Goal: Find specific page/section: Find specific page/section

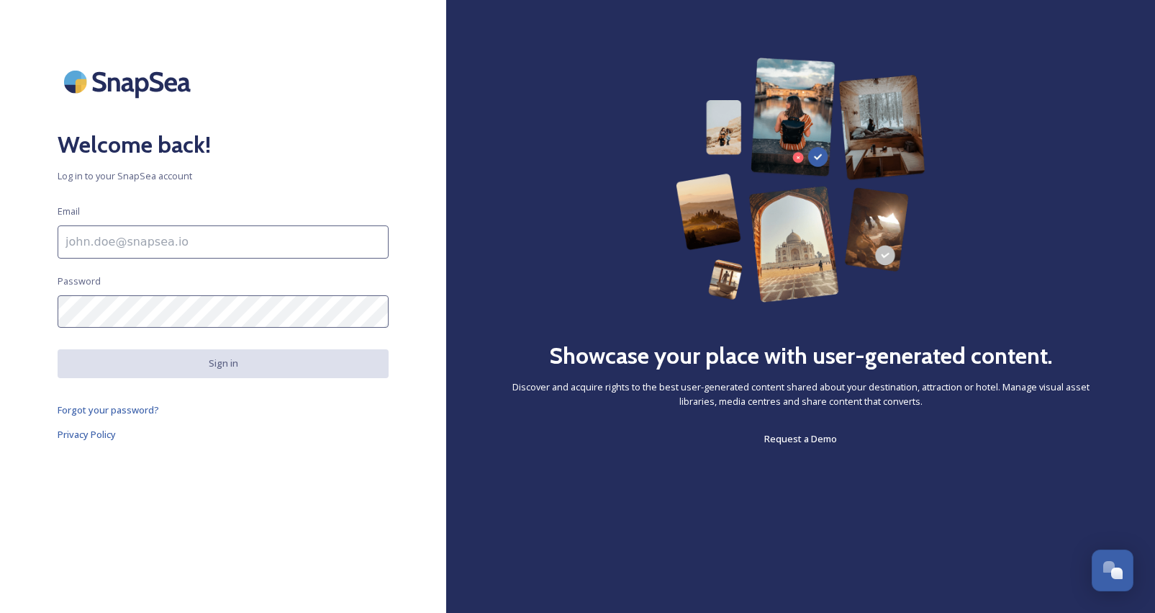
type input "blog@gogreat.com"
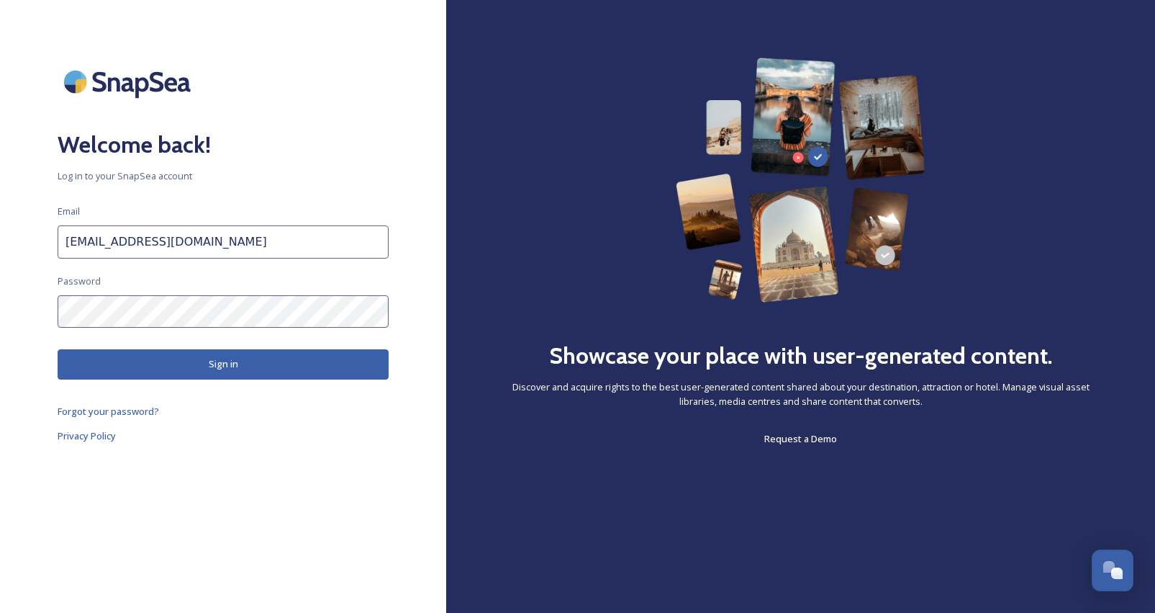
click at [230, 366] on button "Sign in" at bounding box center [223, 364] width 331 height 30
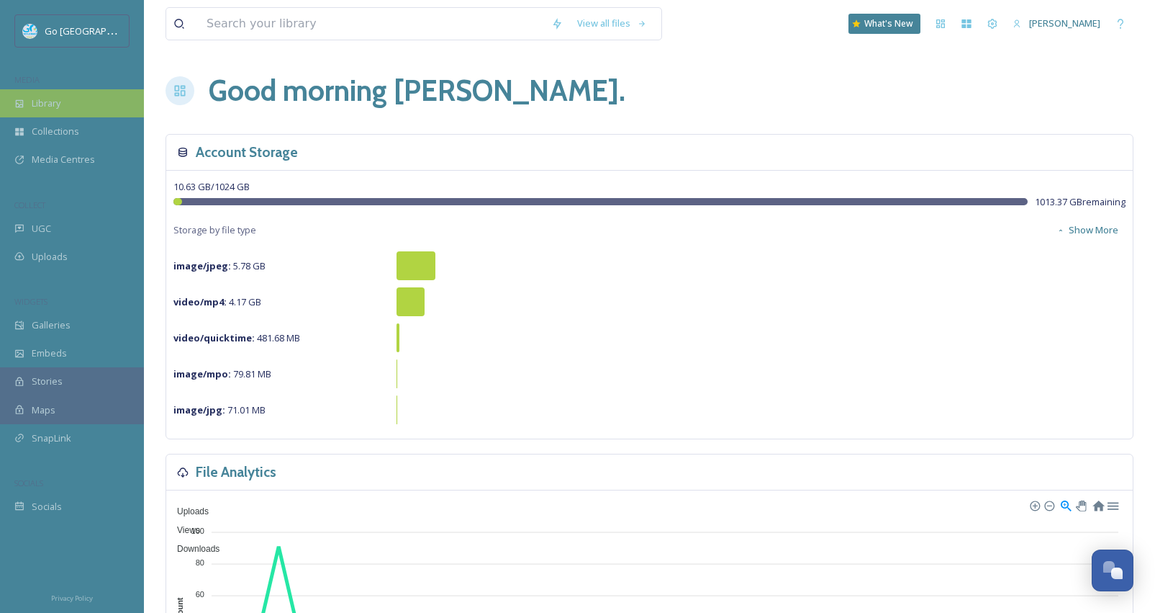
click at [55, 110] on div "Library" at bounding box center [72, 103] width 144 height 28
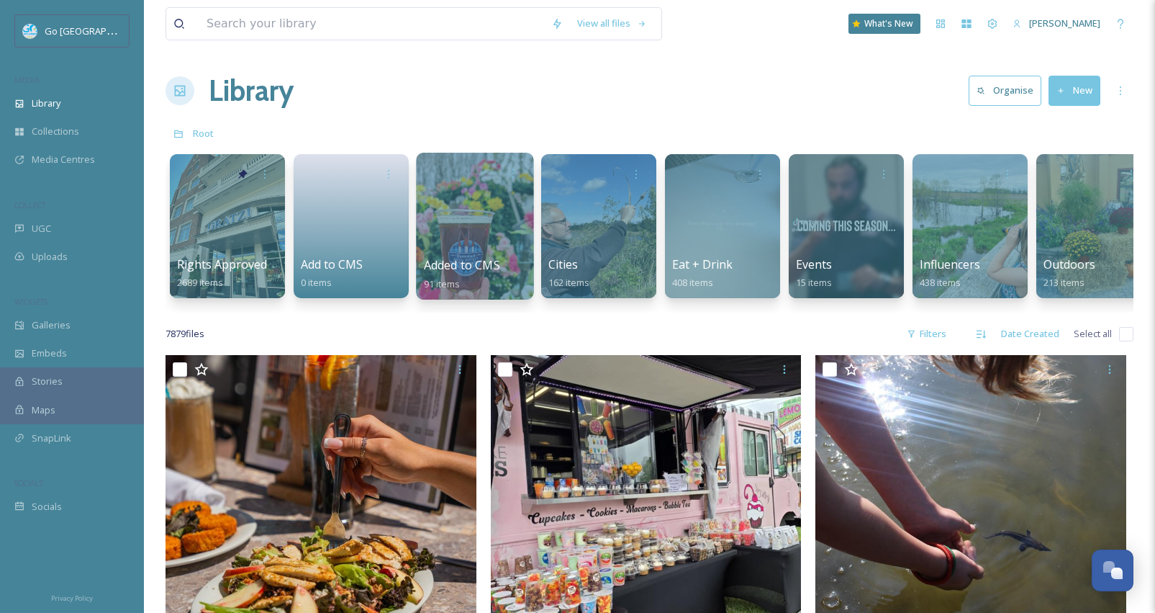
click at [503, 222] on div at bounding box center [474, 226] width 117 height 147
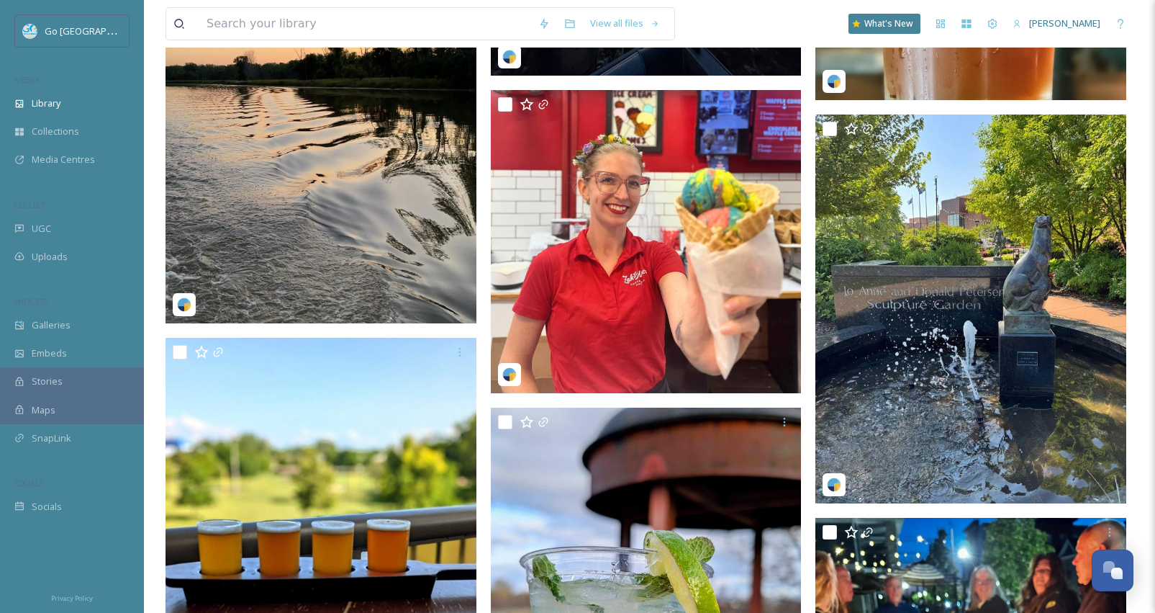
scroll to position [923, 0]
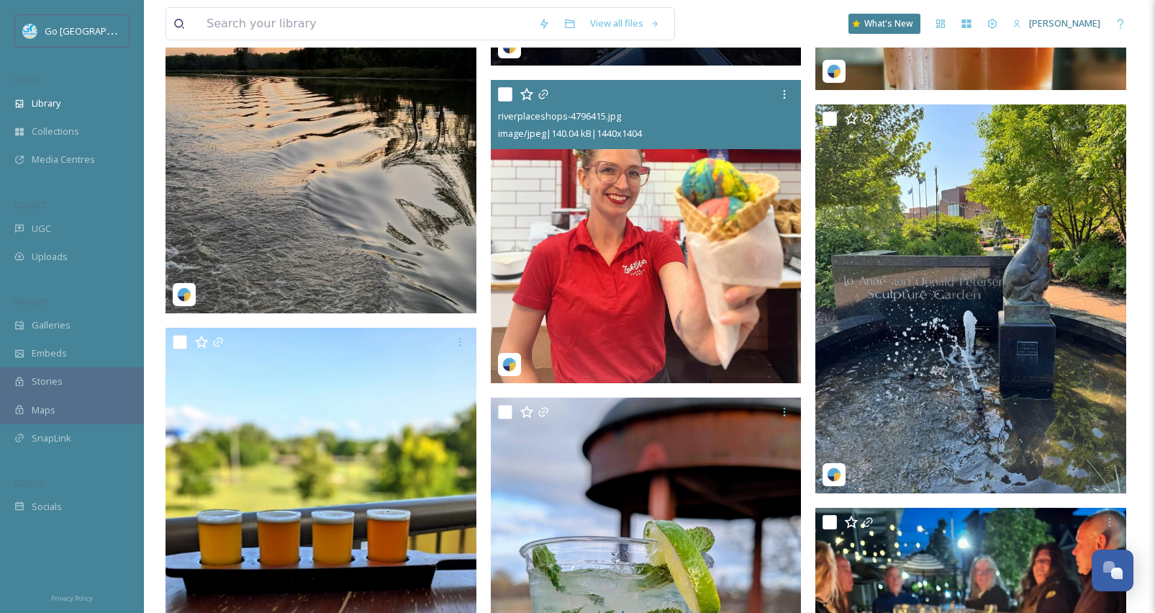
click at [754, 209] on img at bounding box center [646, 232] width 311 height 304
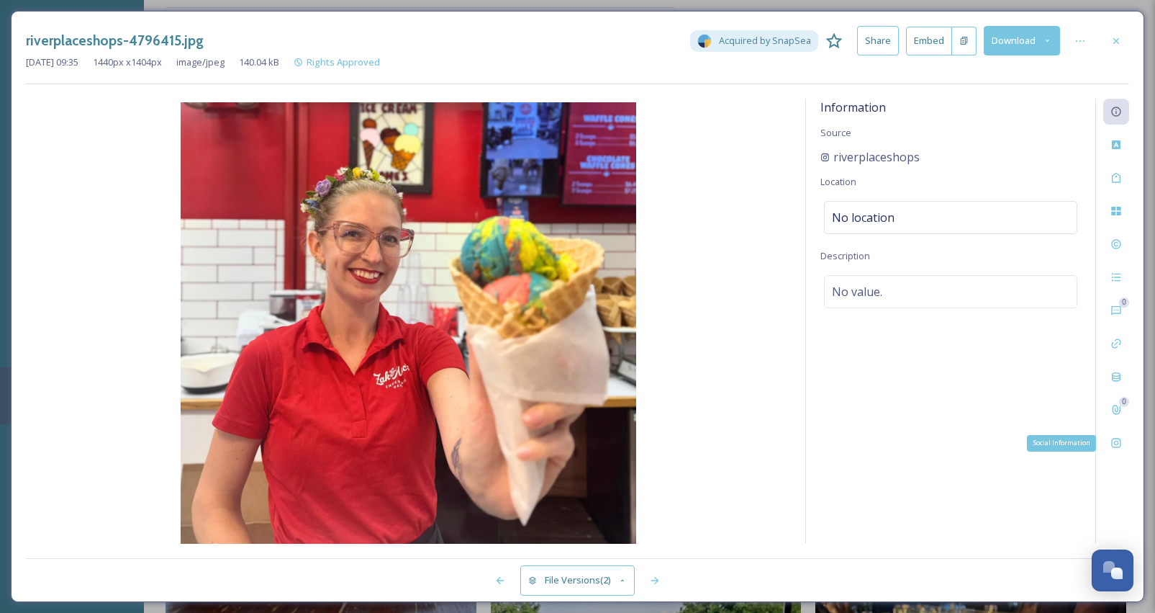
click at [1119, 441] on icon at bounding box center [1117, 443] width 12 height 12
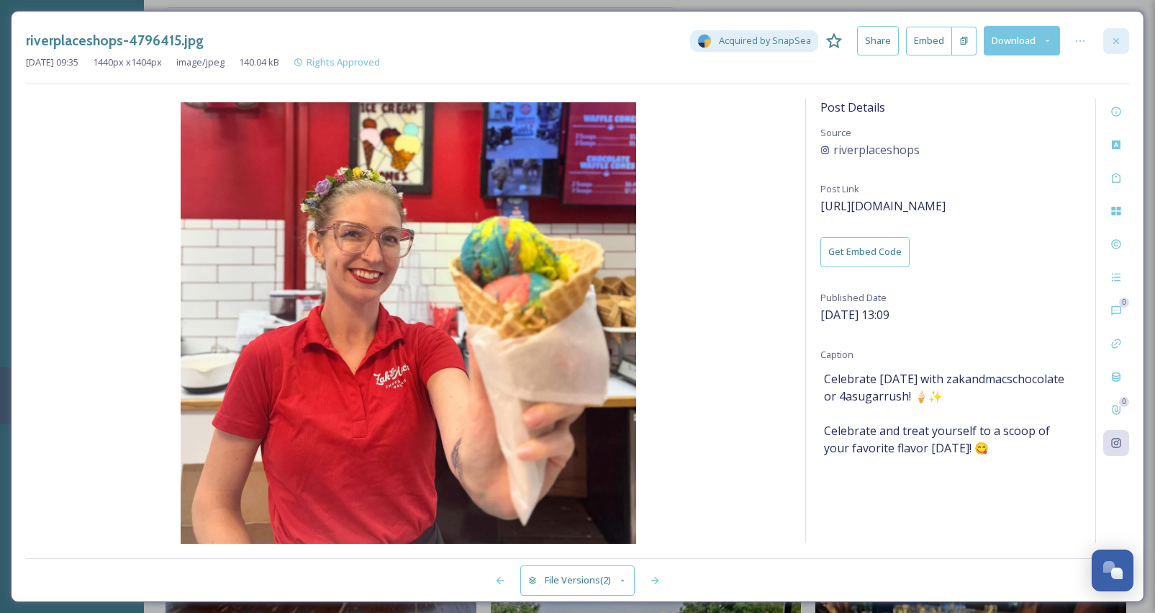
click at [1121, 40] on icon at bounding box center [1117, 41] width 12 height 12
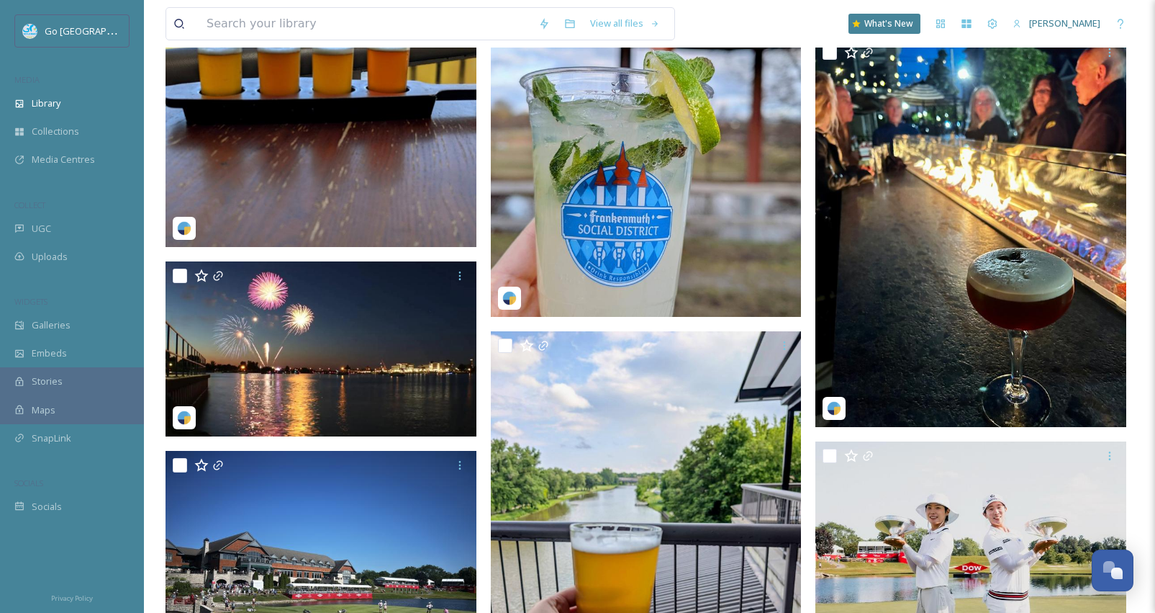
scroll to position [1433, 0]
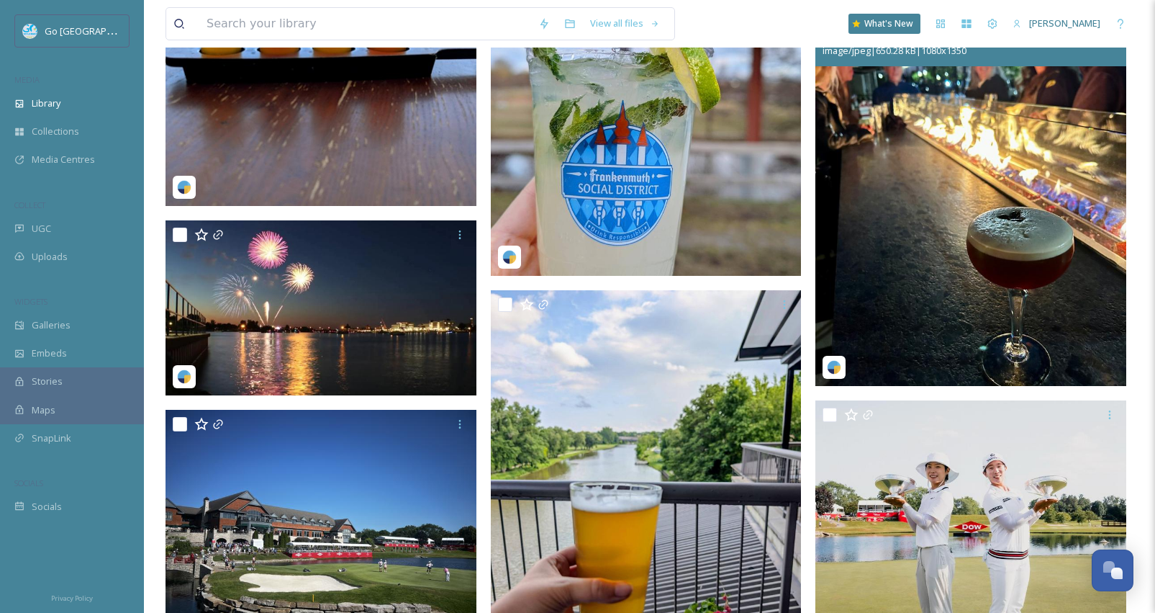
click at [1034, 217] on img at bounding box center [971, 191] width 311 height 389
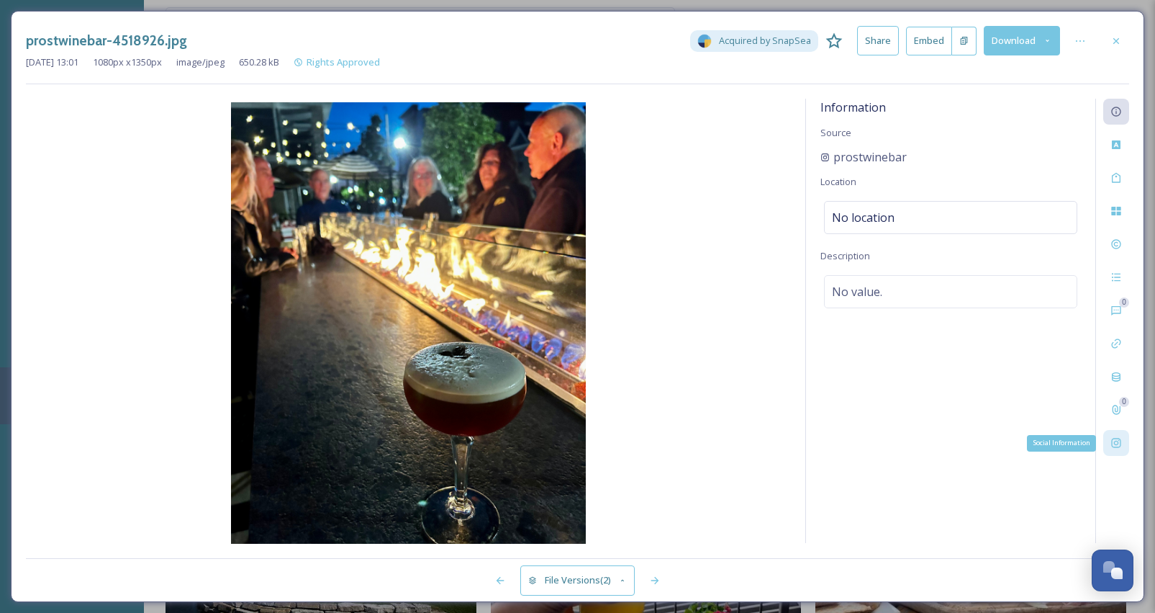
click at [1123, 440] on div "Social Information" at bounding box center [1116, 443] width 26 height 26
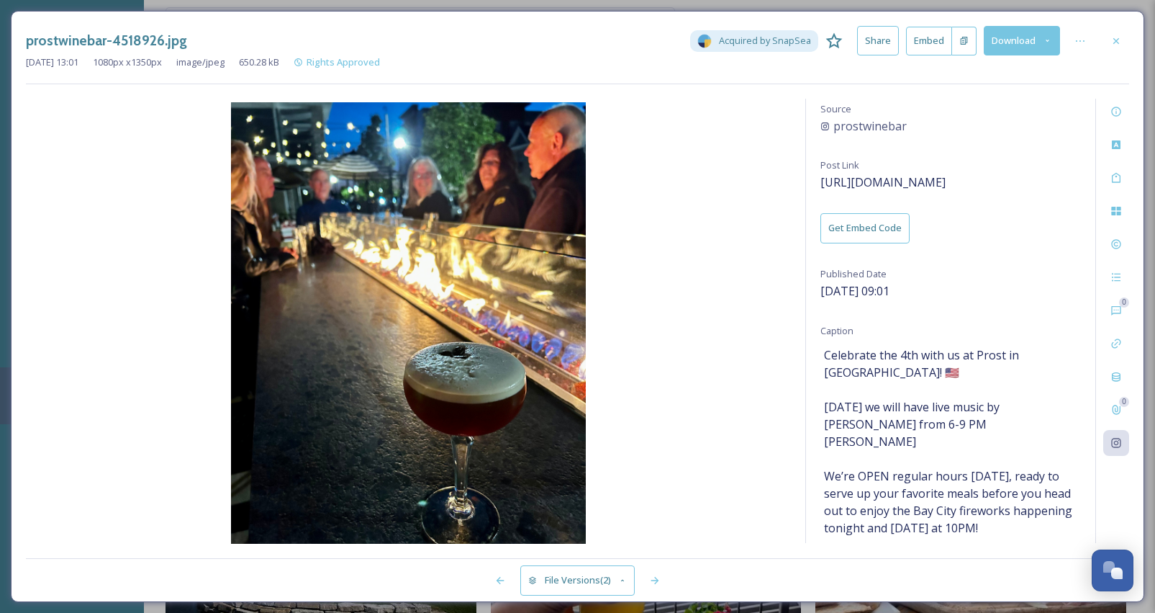
scroll to position [21, 0]
click at [1115, 34] on div at bounding box center [1116, 41] width 26 height 26
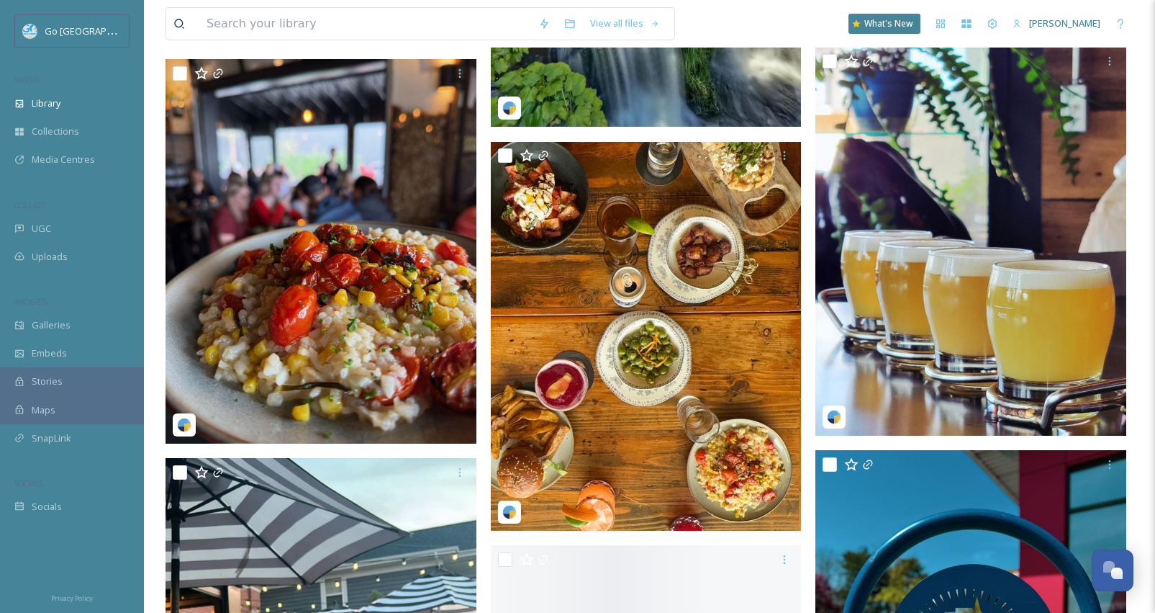
scroll to position [4541, 0]
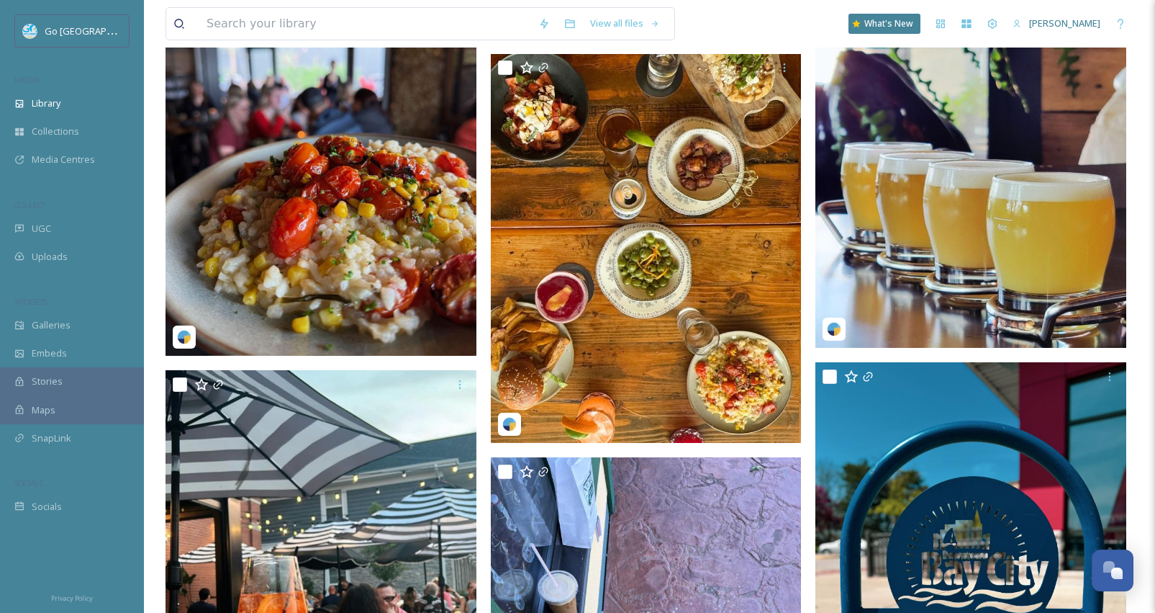
click at [353, 245] on img at bounding box center [321, 163] width 311 height 384
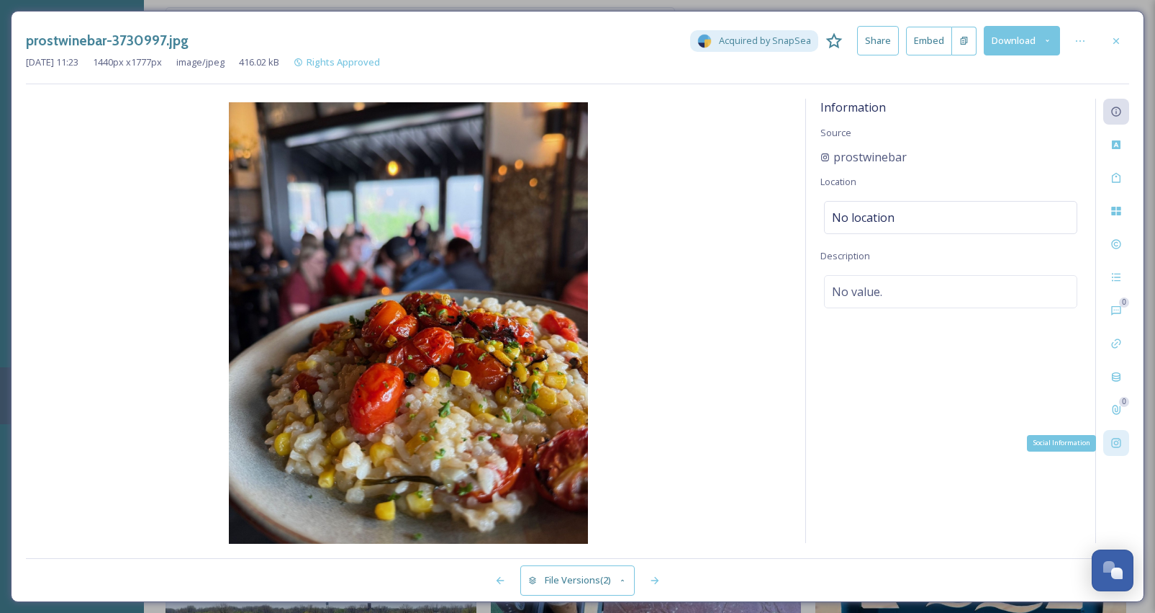
click at [1116, 443] on icon at bounding box center [1117, 443] width 12 height 12
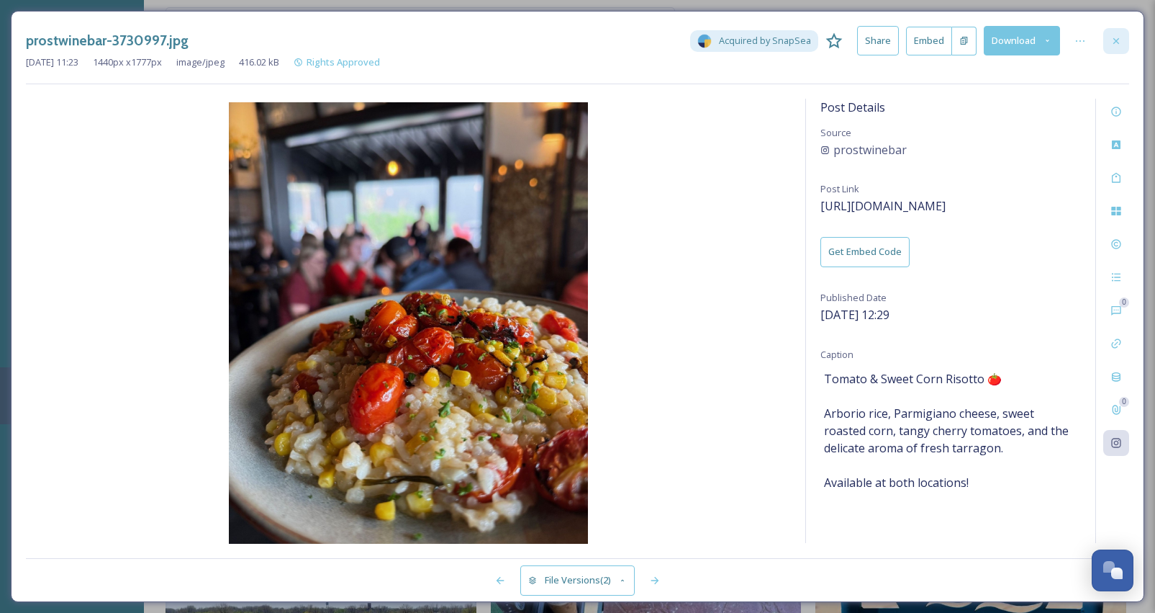
click at [1123, 37] on div at bounding box center [1116, 41] width 26 height 26
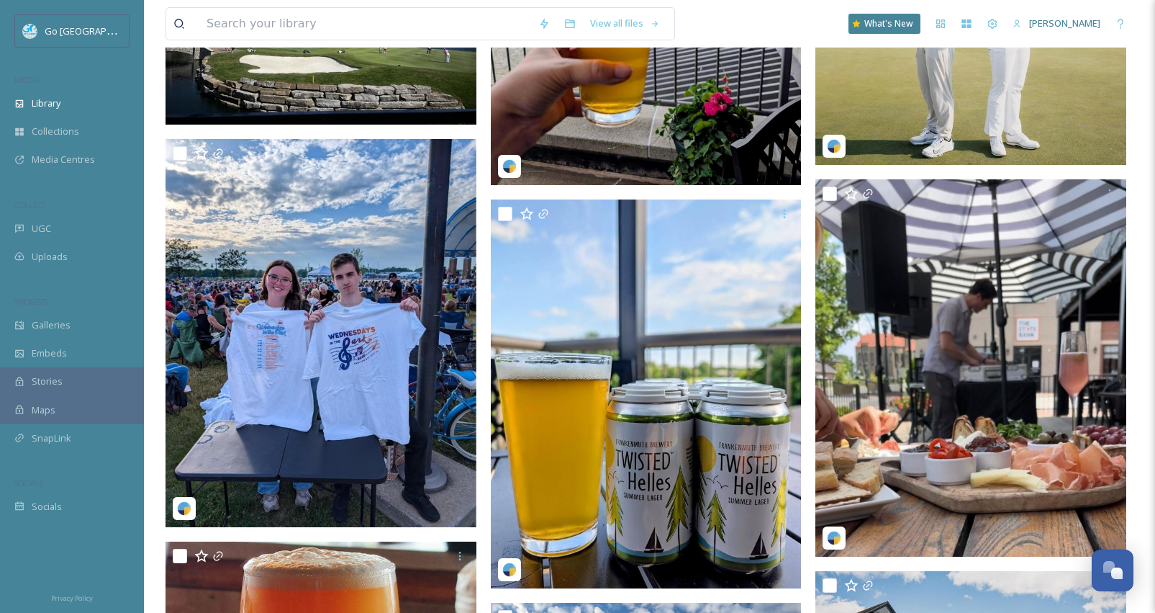
scroll to position [1945, 0]
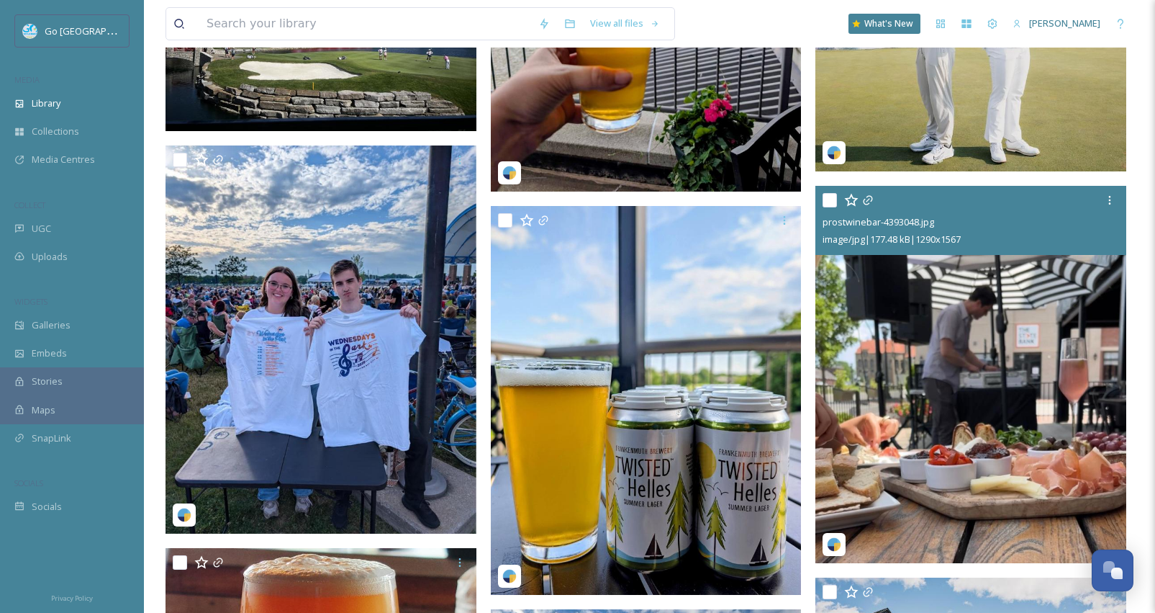
click at [949, 388] on img at bounding box center [971, 375] width 311 height 378
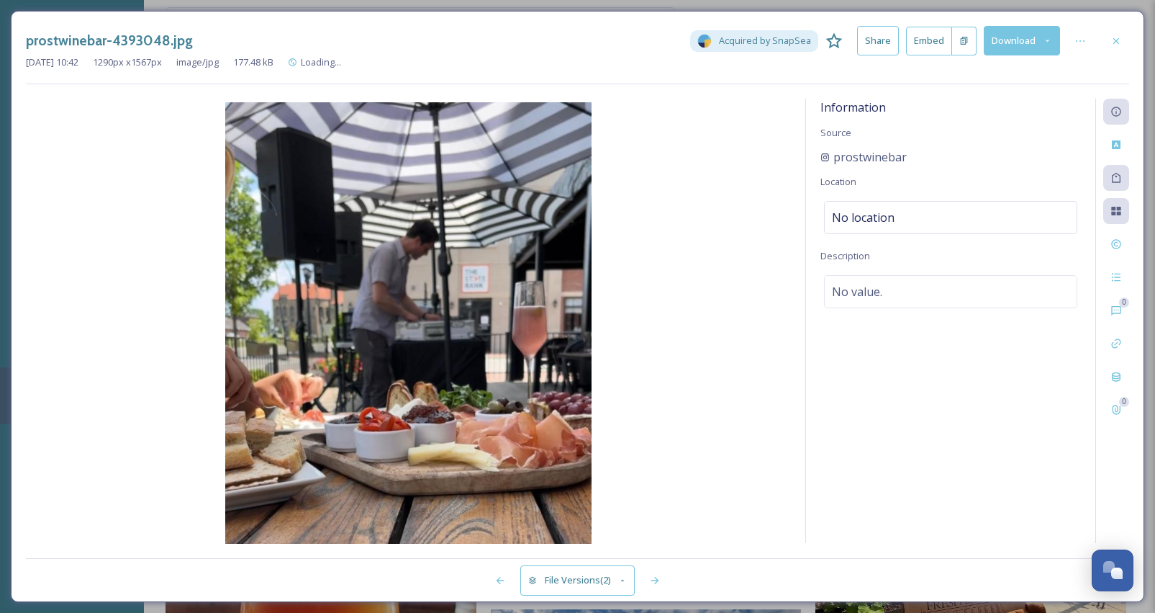
click at [949, 388] on div "Information Source prostwinebar Location No location Description No value." at bounding box center [950, 321] width 289 height 444
click at [1120, 443] on icon at bounding box center [1117, 443] width 12 height 12
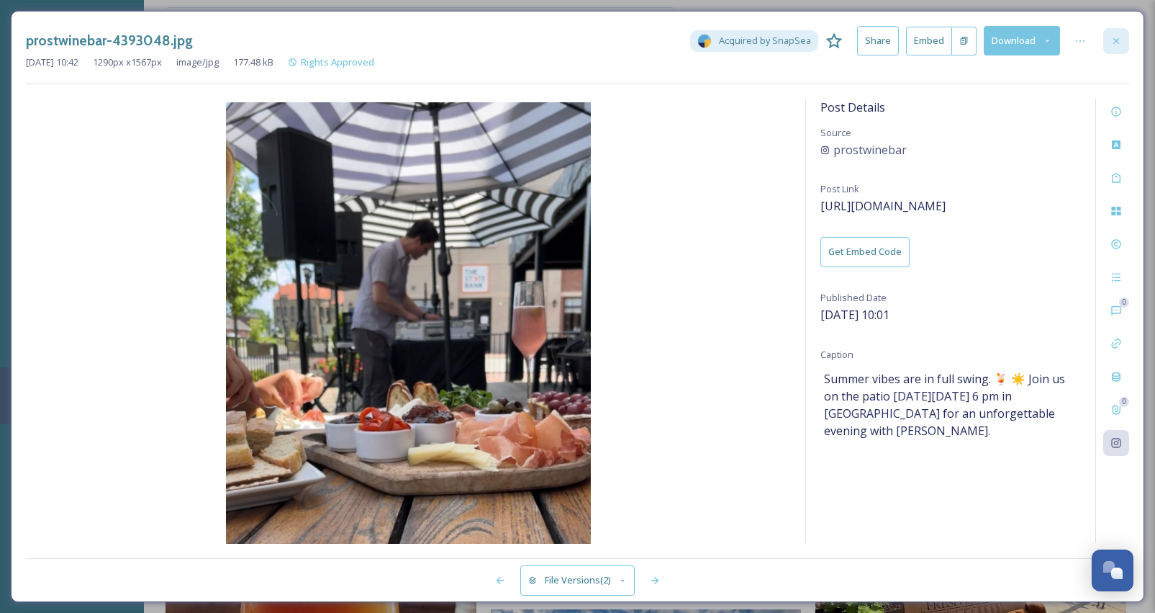
click at [1118, 45] on icon at bounding box center [1117, 41] width 12 height 12
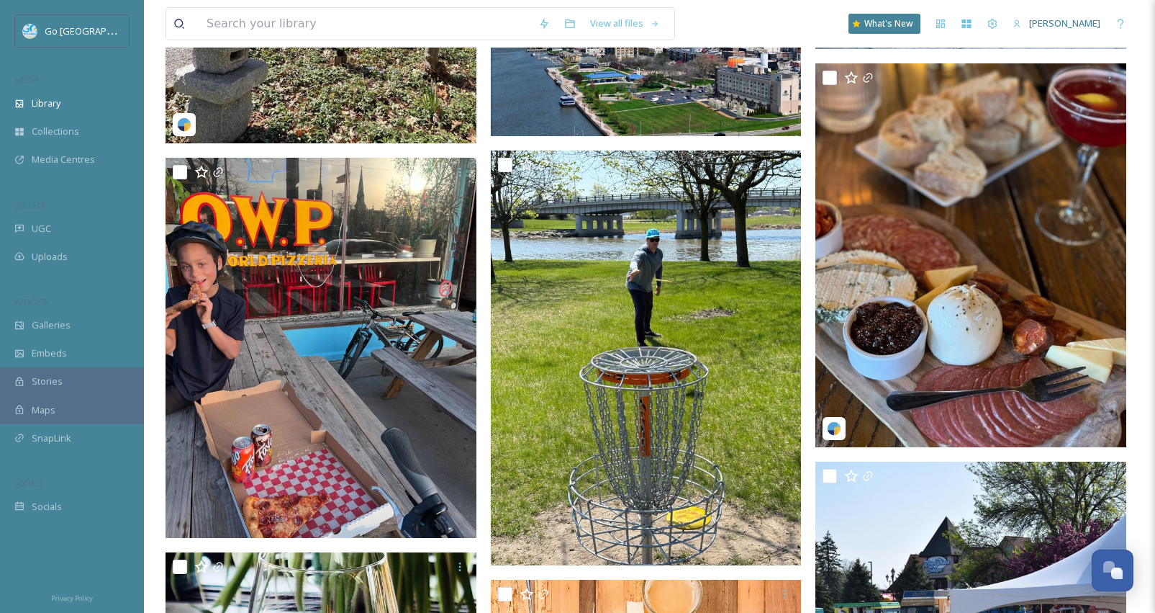
scroll to position [6717, 0]
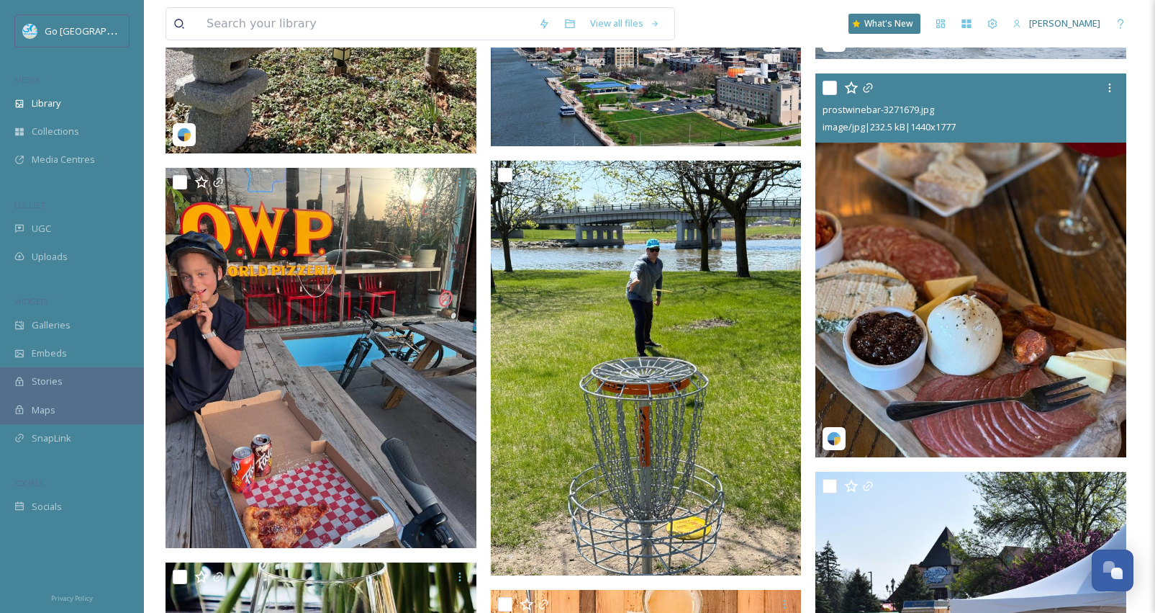
click at [1021, 232] on img at bounding box center [971, 265] width 311 height 384
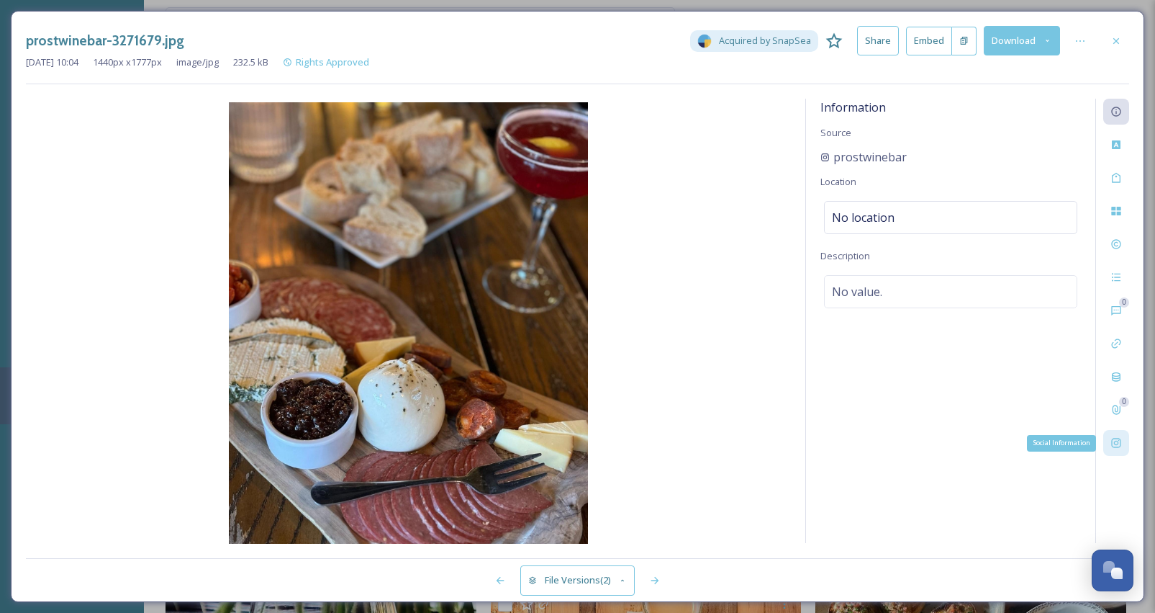
click at [1118, 441] on icon at bounding box center [1115, 442] width 9 height 9
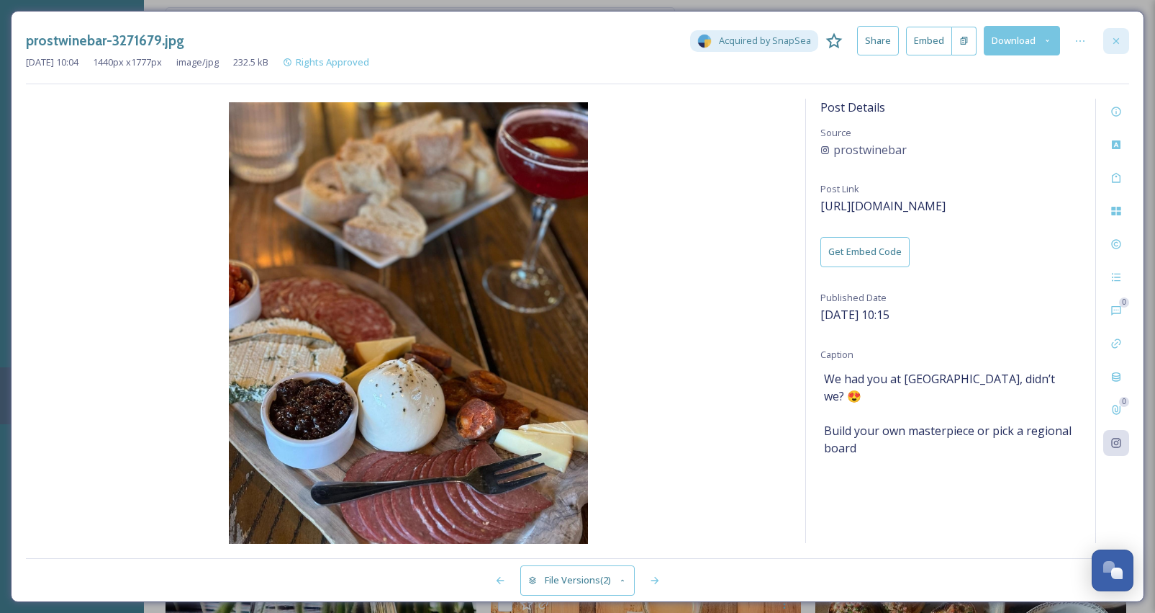
click at [1110, 42] on div at bounding box center [1116, 41] width 26 height 26
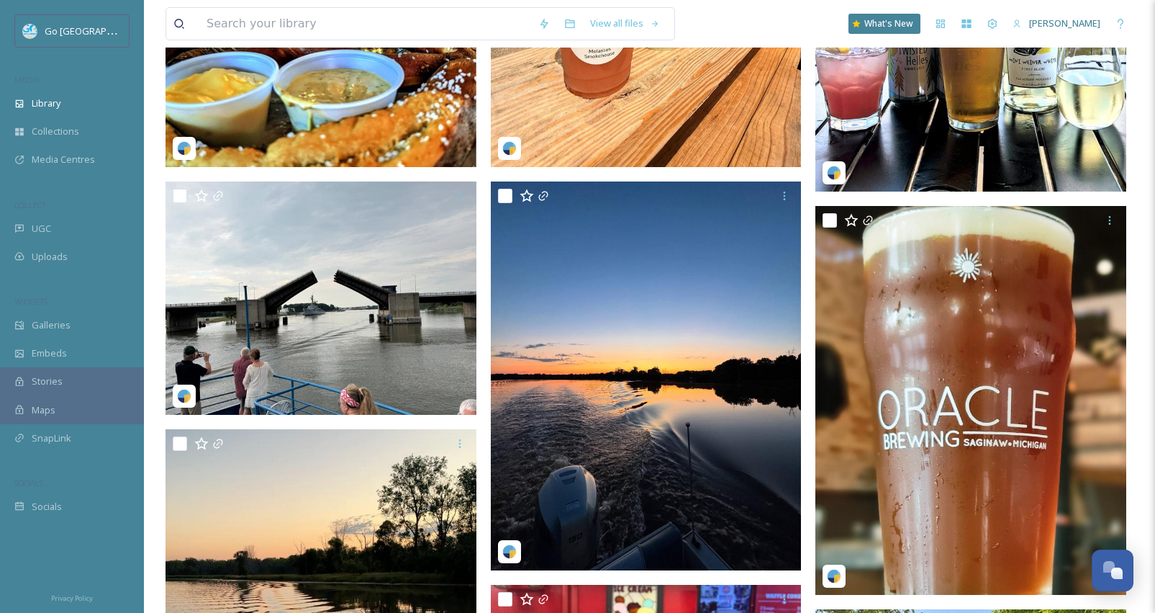
scroll to position [453, 0]
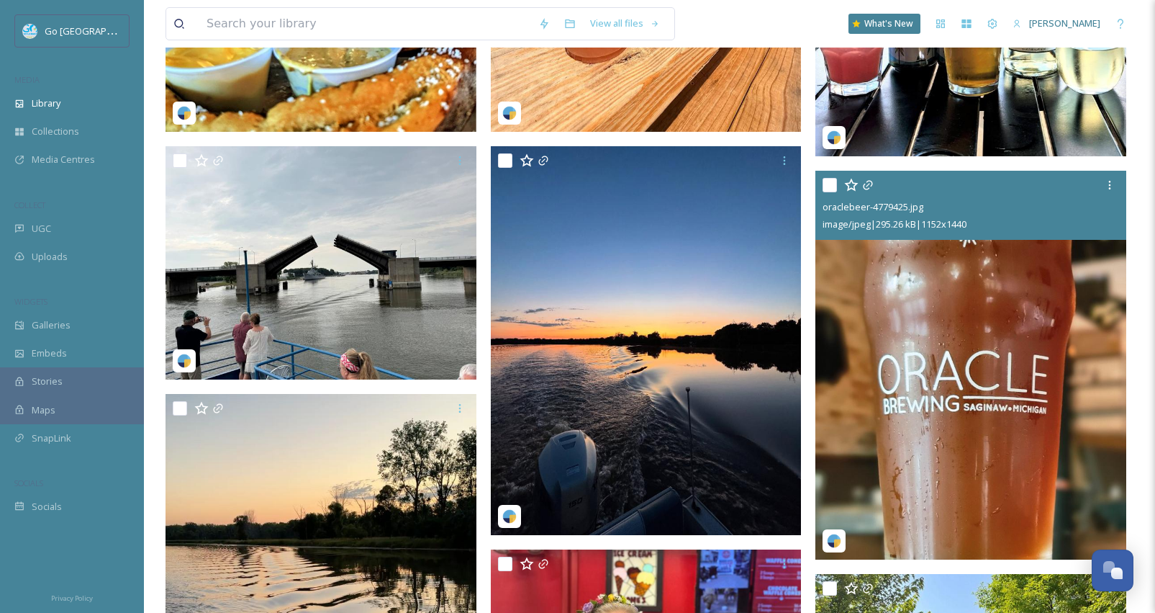
click at [880, 377] on img at bounding box center [971, 365] width 311 height 389
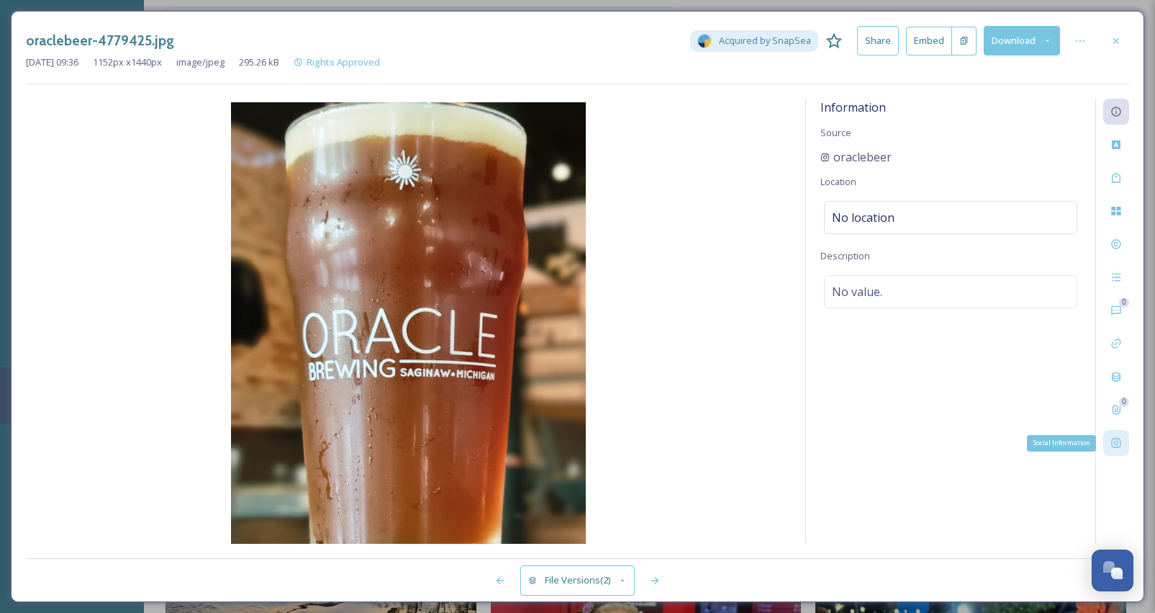
click at [1117, 440] on icon at bounding box center [1115, 442] width 9 height 9
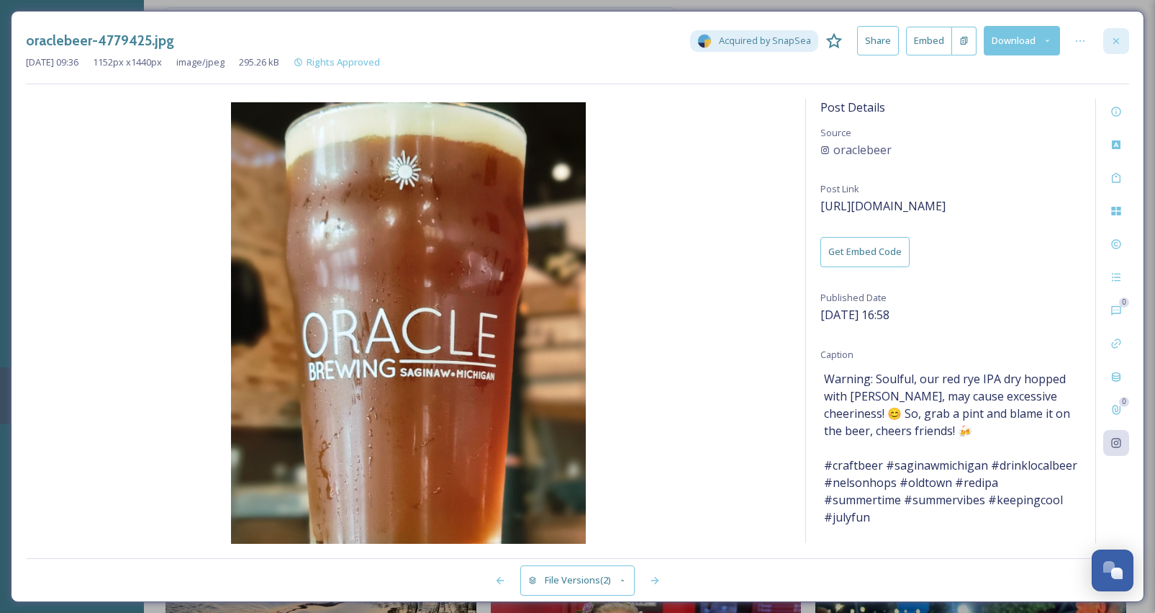
click at [1120, 33] on div at bounding box center [1116, 41] width 26 height 26
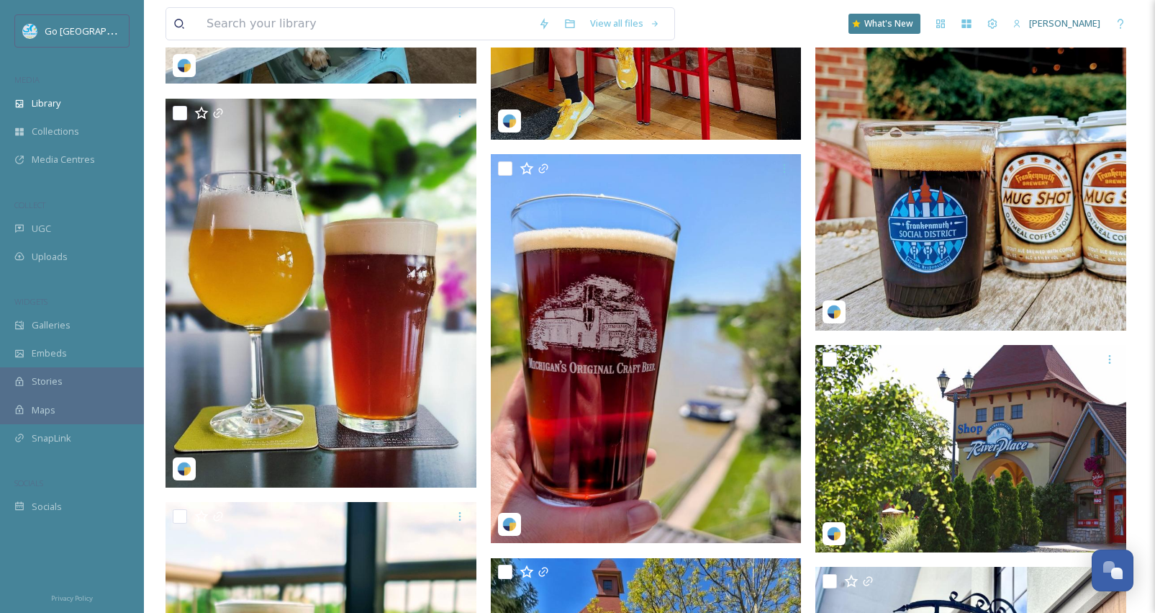
scroll to position [3737, 0]
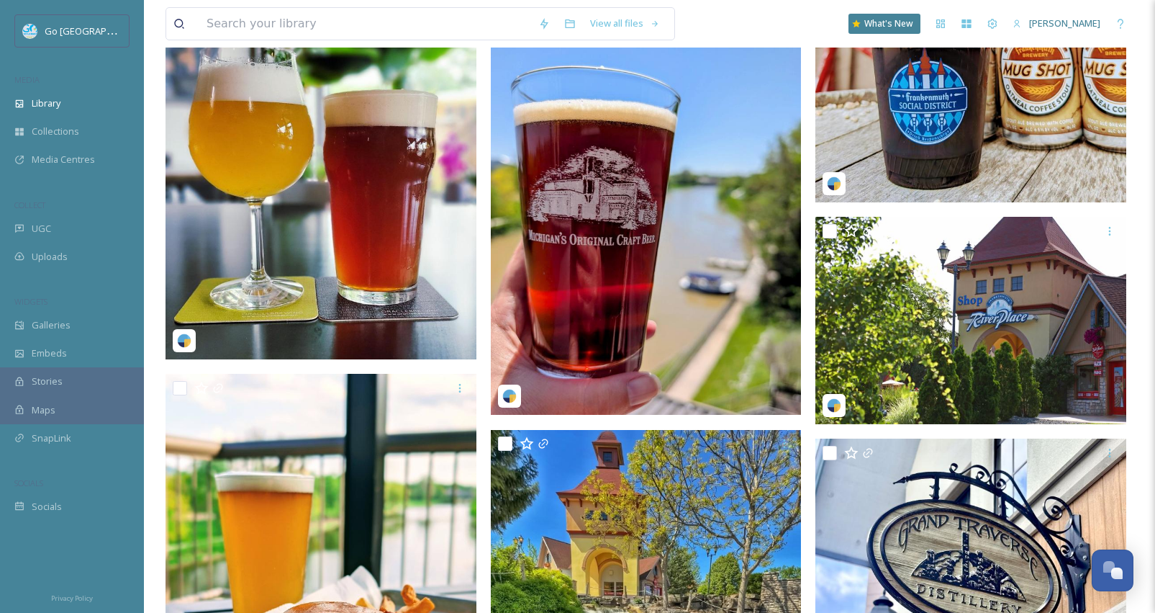
click at [313, 243] on img at bounding box center [321, 164] width 311 height 389
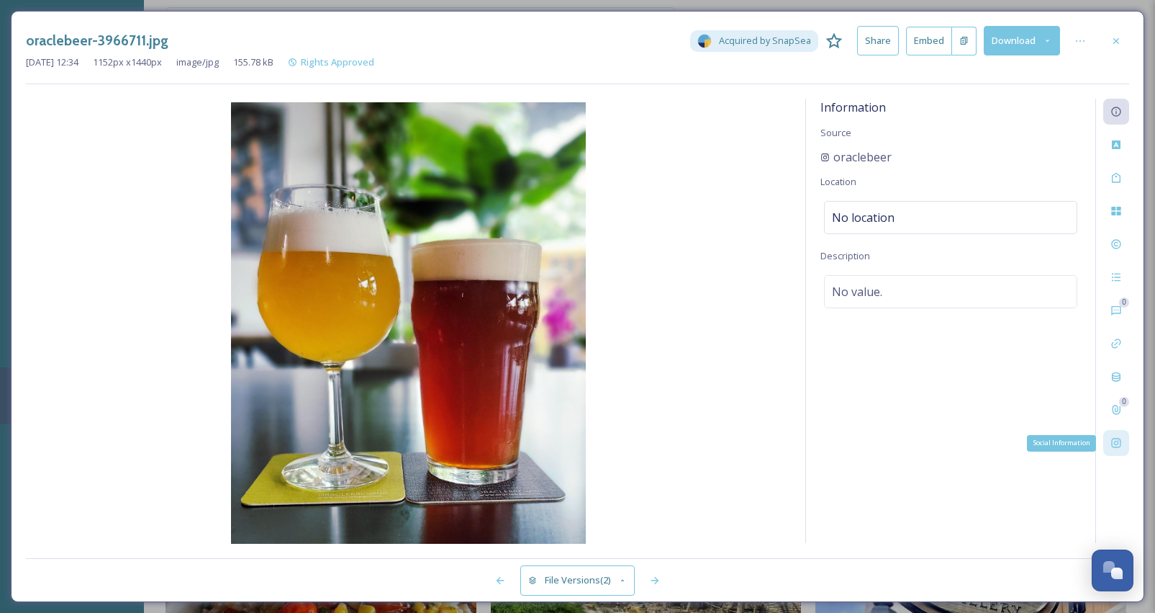
click at [1122, 435] on div "Social Information" at bounding box center [1116, 443] width 26 height 26
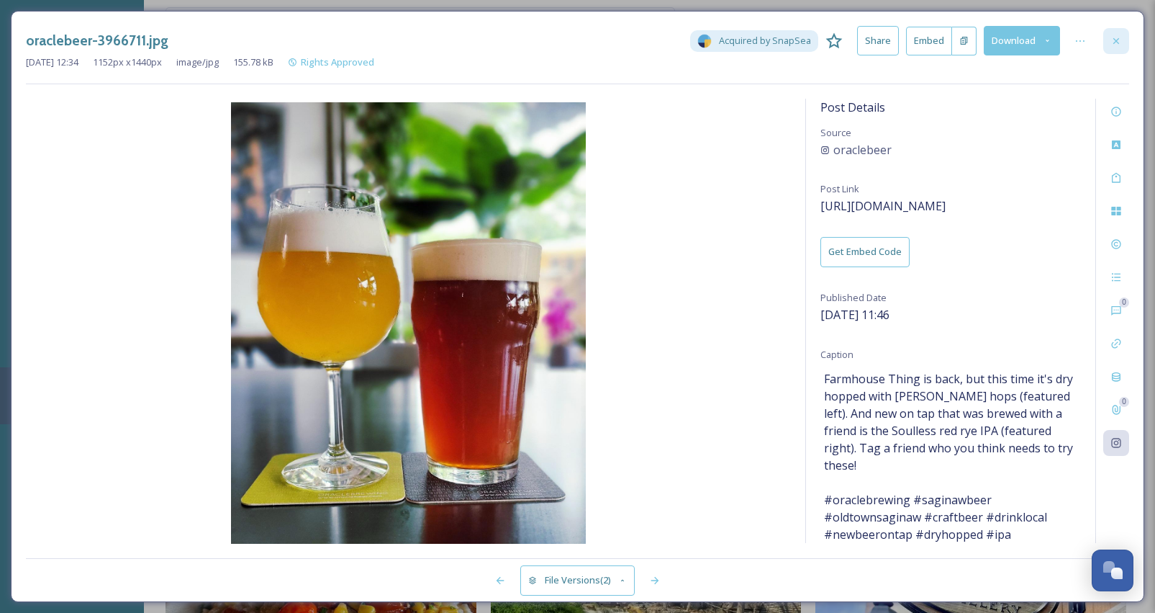
click at [1119, 38] on icon at bounding box center [1117, 40] width 6 height 6
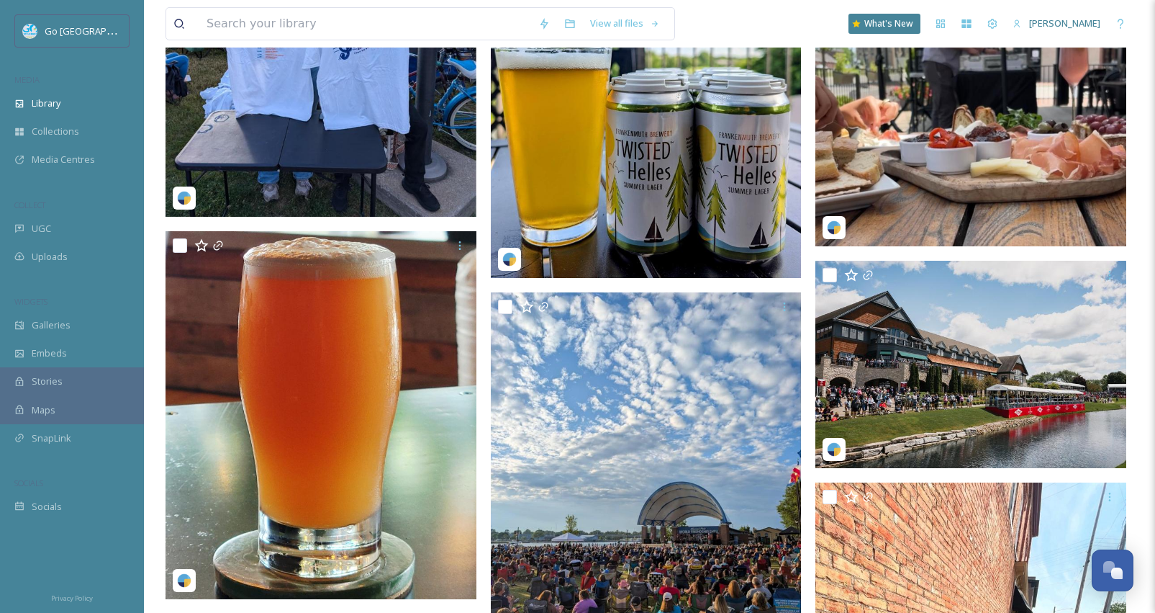
scroll to position [2254, 0]
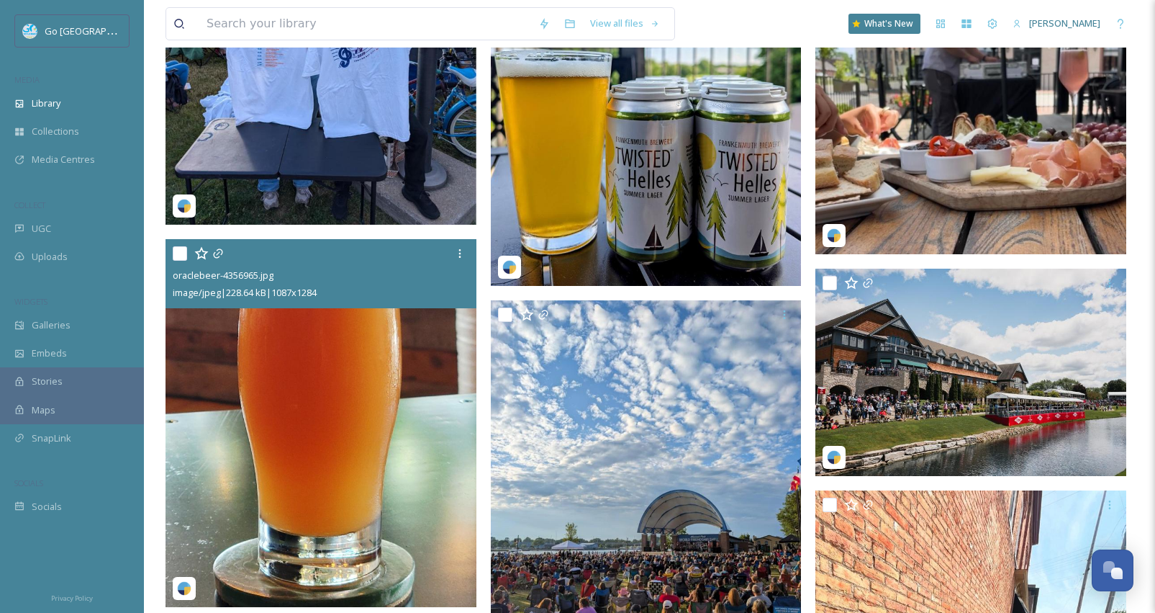
click at [290, 492] on img at bounding box center [321, 422] width 311 height 367
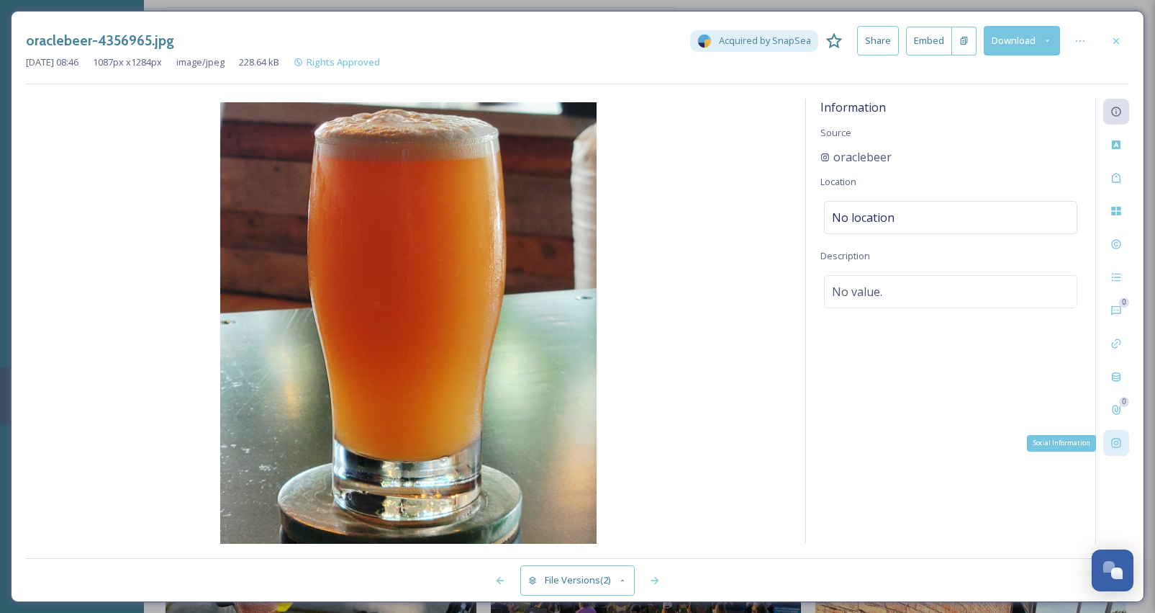
click at [1118, 443] on icon at bounding box center [1115, 442] width 9 height 9
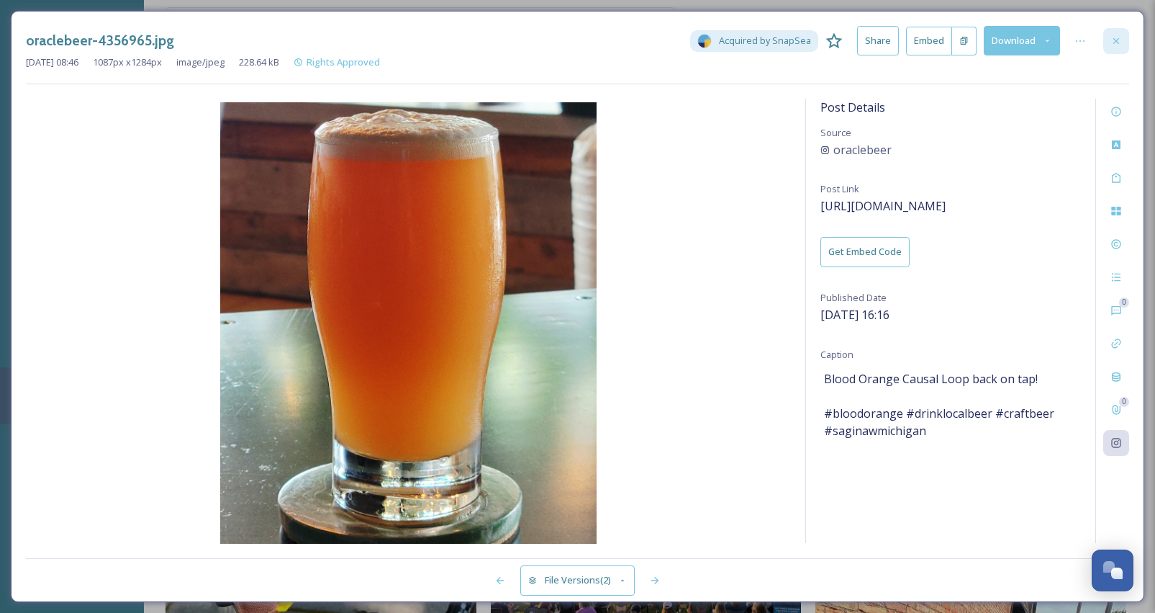
click at [1121, 43] on icon at bounding box center [1117, 41] width 12 height 12
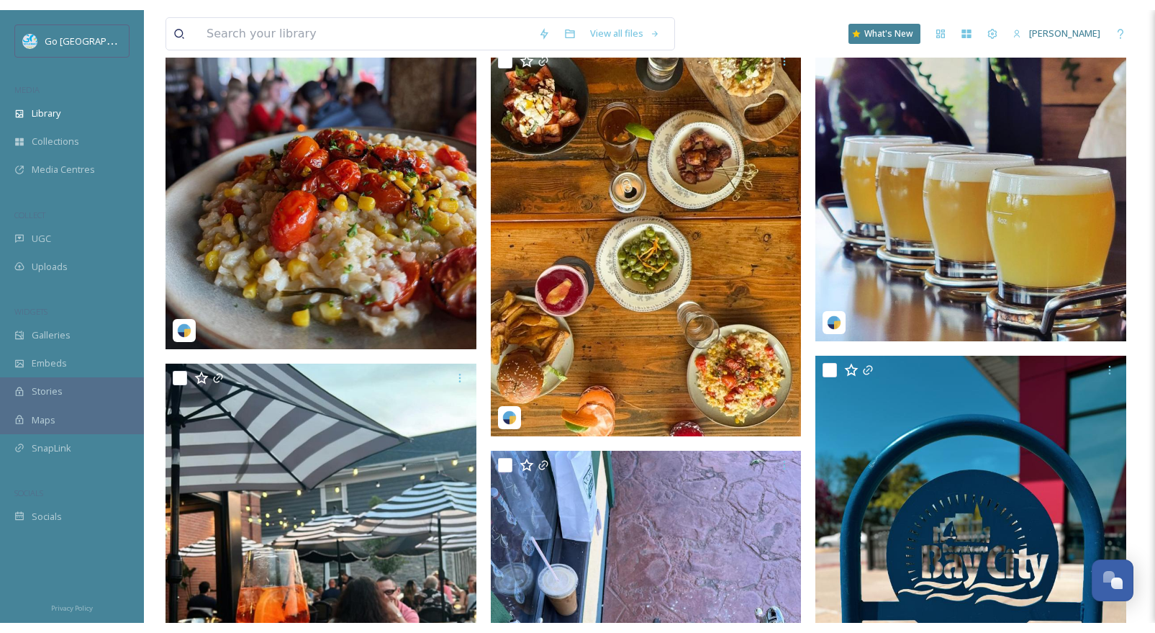
scroll to position [4561, 0]
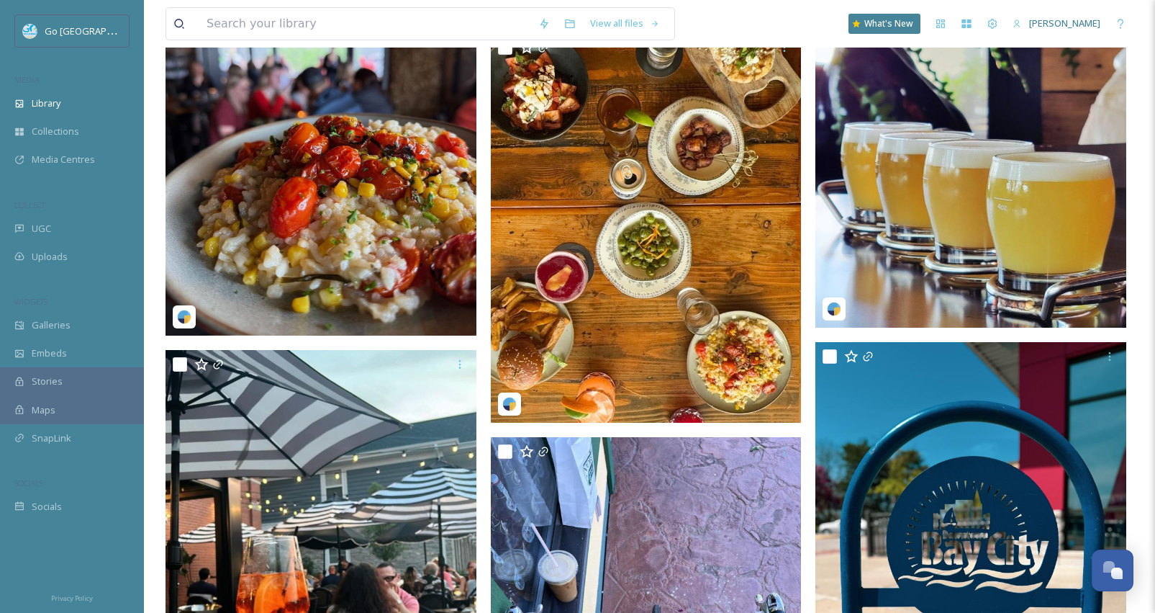
click at [1026, 223] on img at bounding box center [971, 133] width 311 height 389
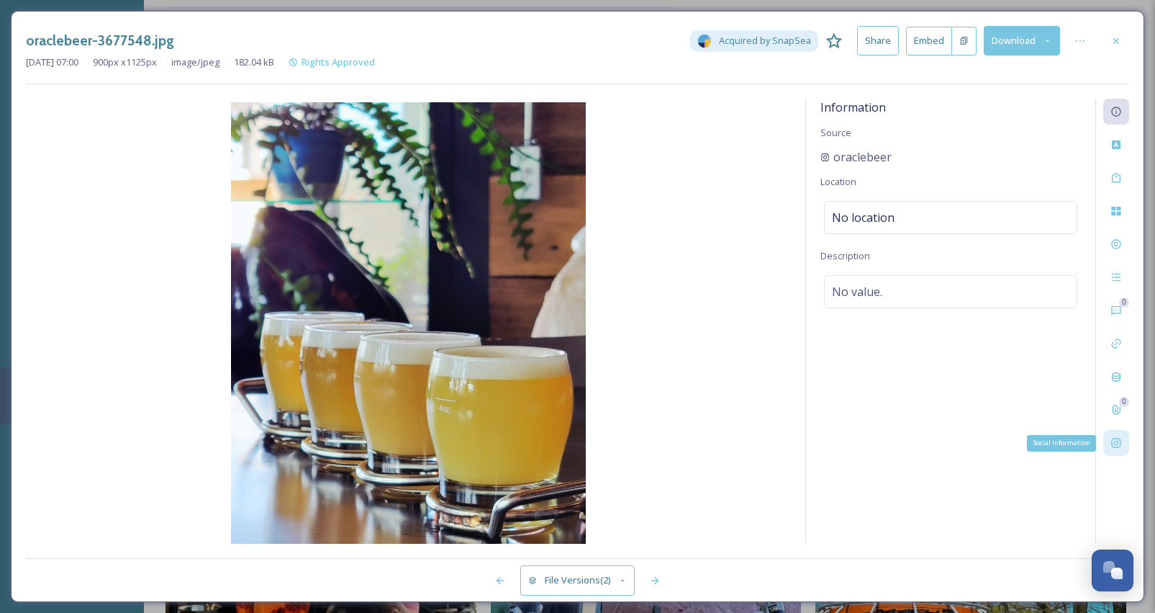
click at [1121, 441] on icon at bounding box center [1115, 442] width 9 height 9
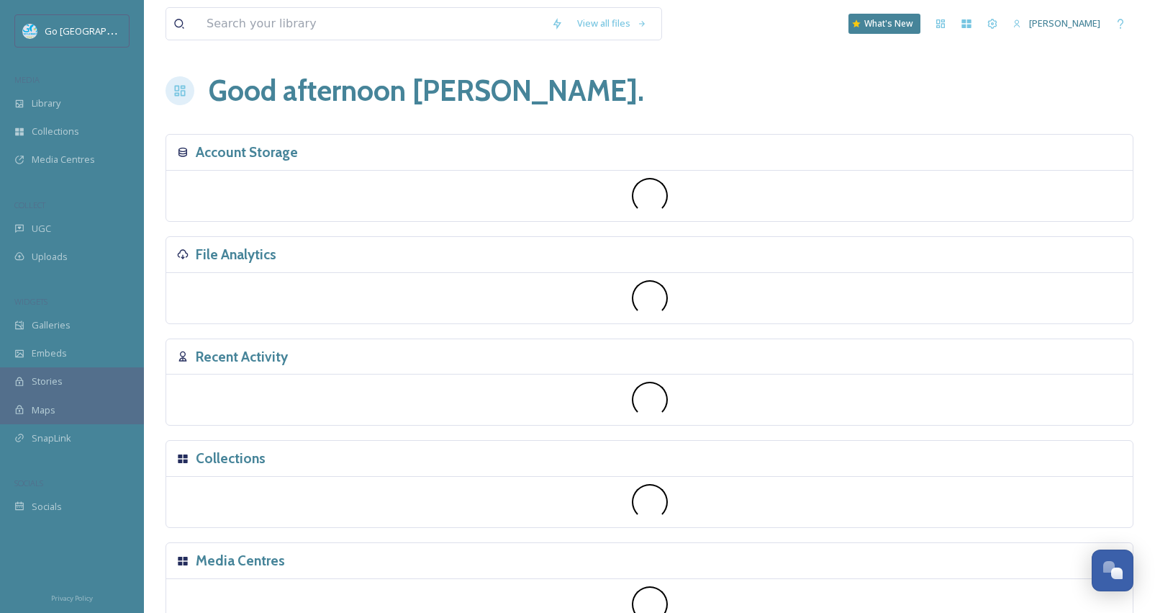
click at [220, 245] on h3 "File Analytics" at bounding box center [236, 254] width 81 height 21
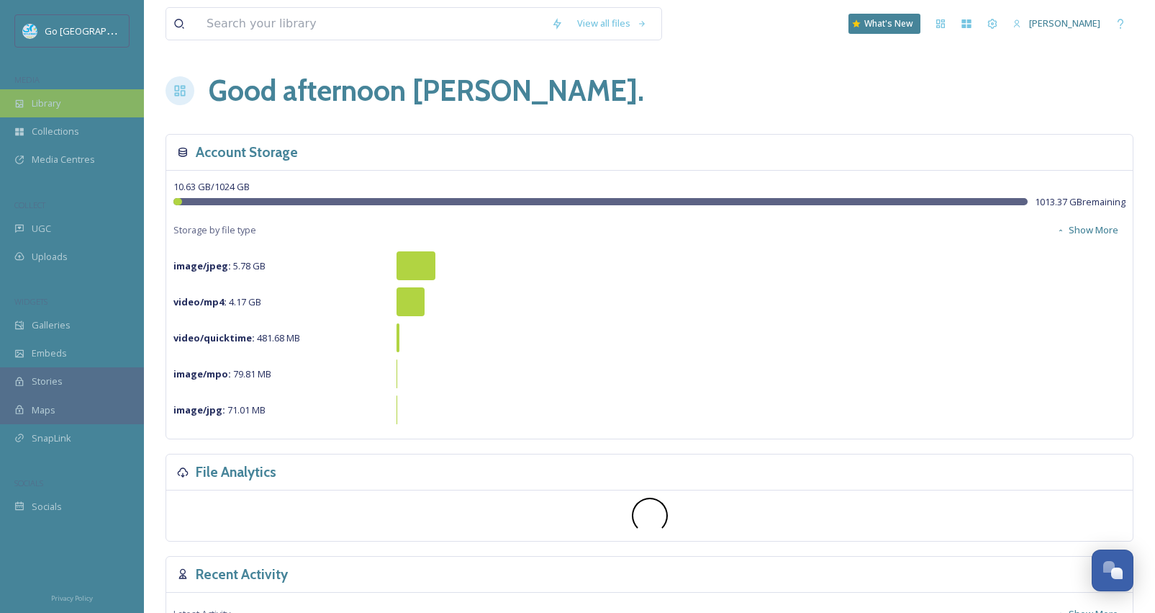
click at [52, 100] on span "Library" at bounding box center [46, 103] width 29 height 14
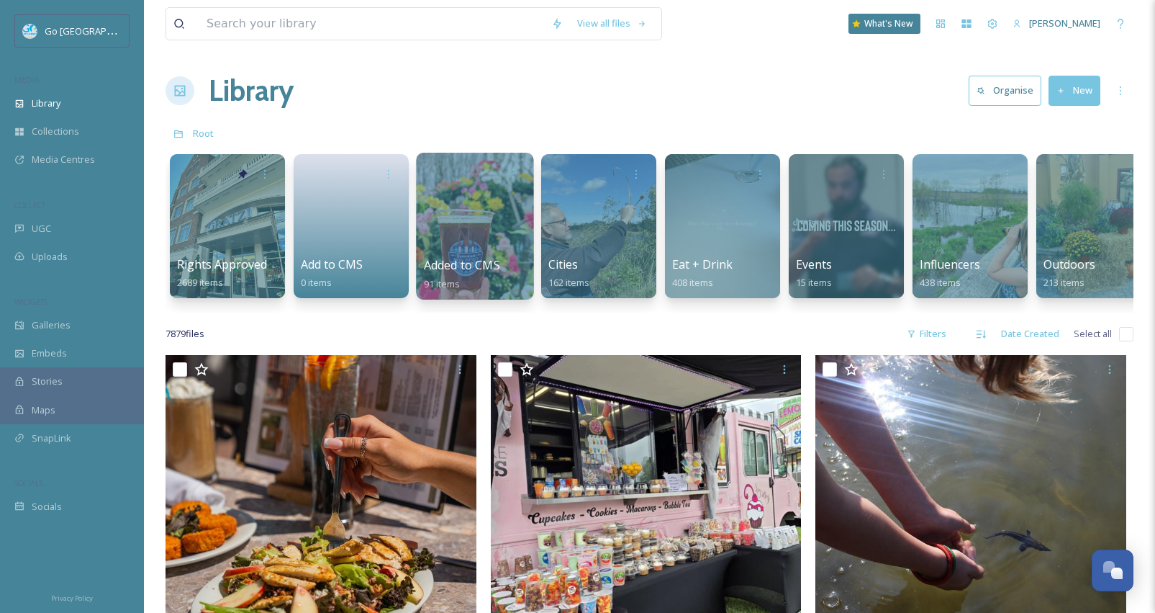
click at [500, 274] on div "Added to CMS 91 items" at bounding box center [475, 274] width 103 height 36
click at [497, 220] on div at bounding box center [474, 226] width 117 height 147
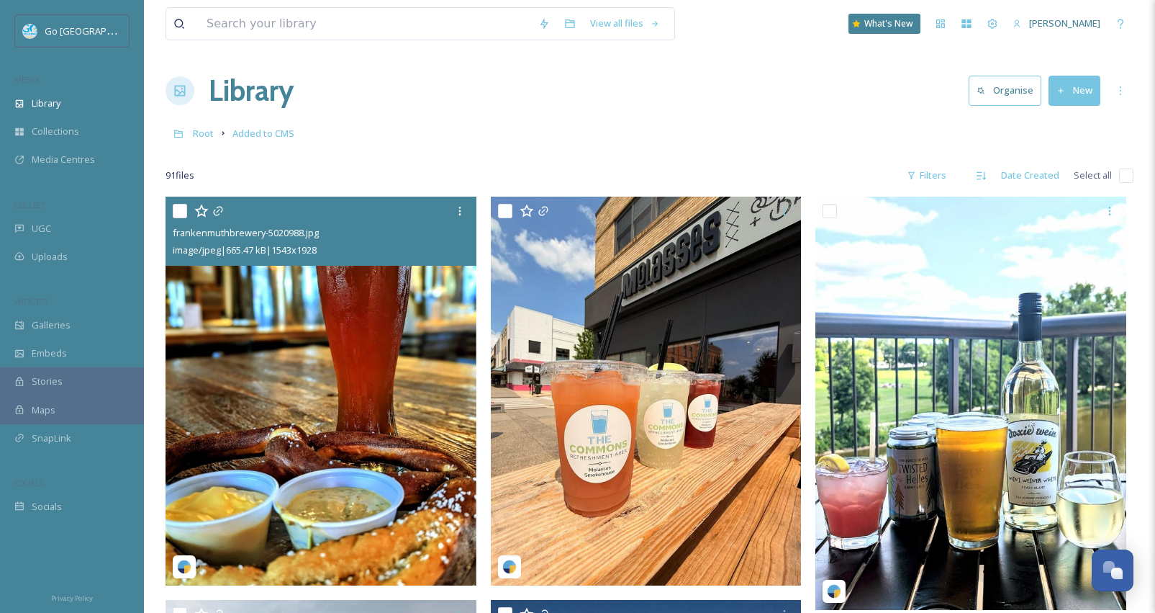
click at [290, 369] on img at bounding box center [321, 391] width 311 height 389
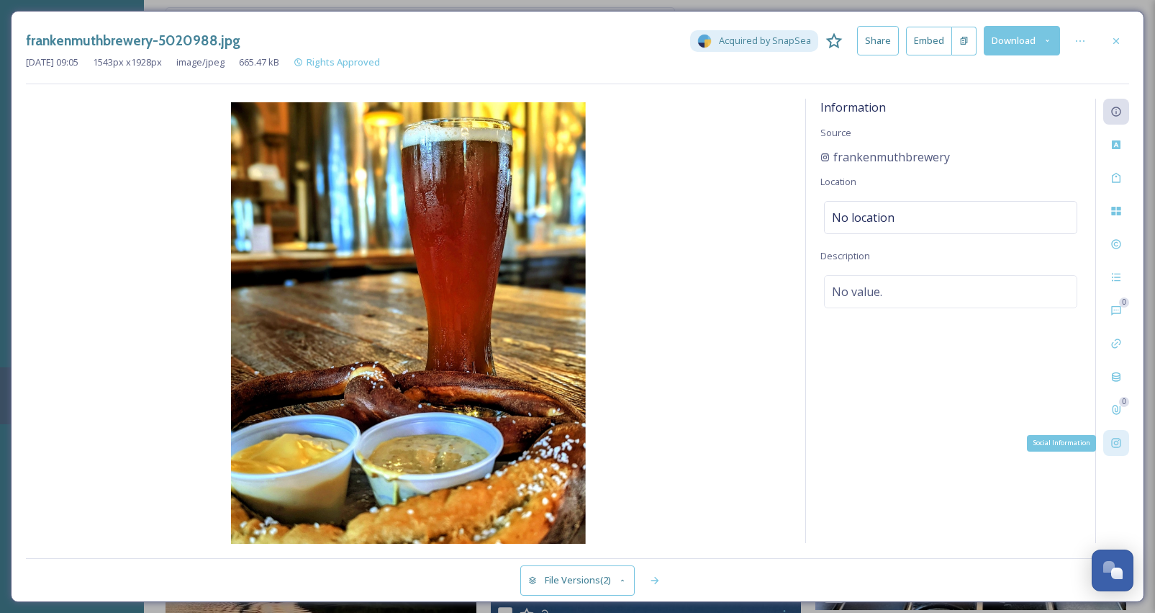
click at [1116, 438] on icon at bounding box center [1115, 442] width 9 height 9
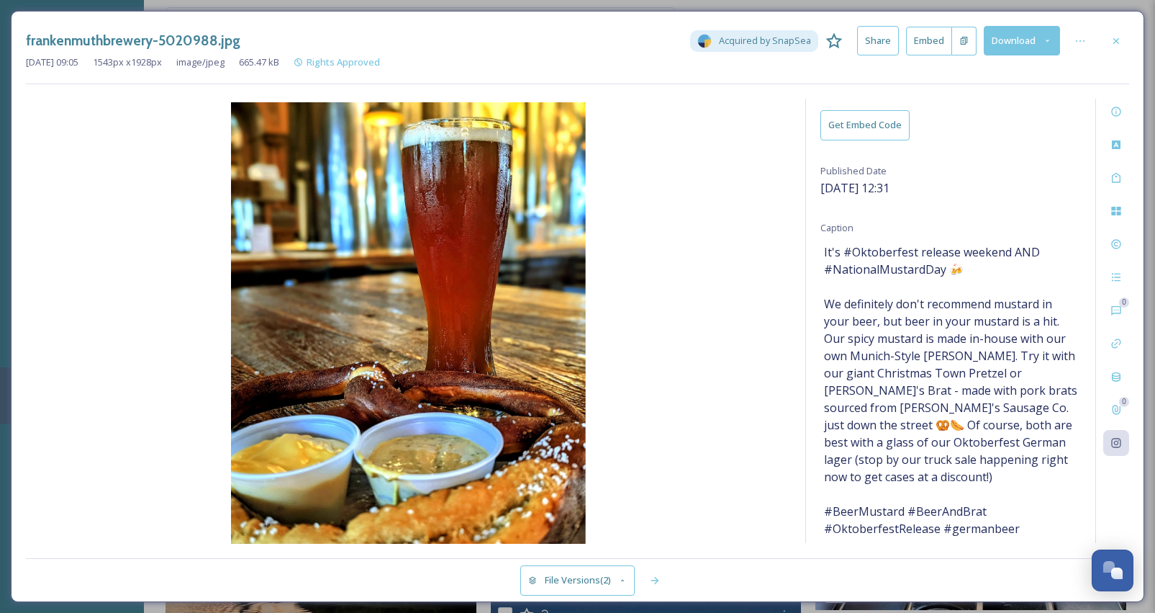
scroll to position [125, 0]
click at [1125, 38] on div at bounding box center [1116, 41] width 26 height 26
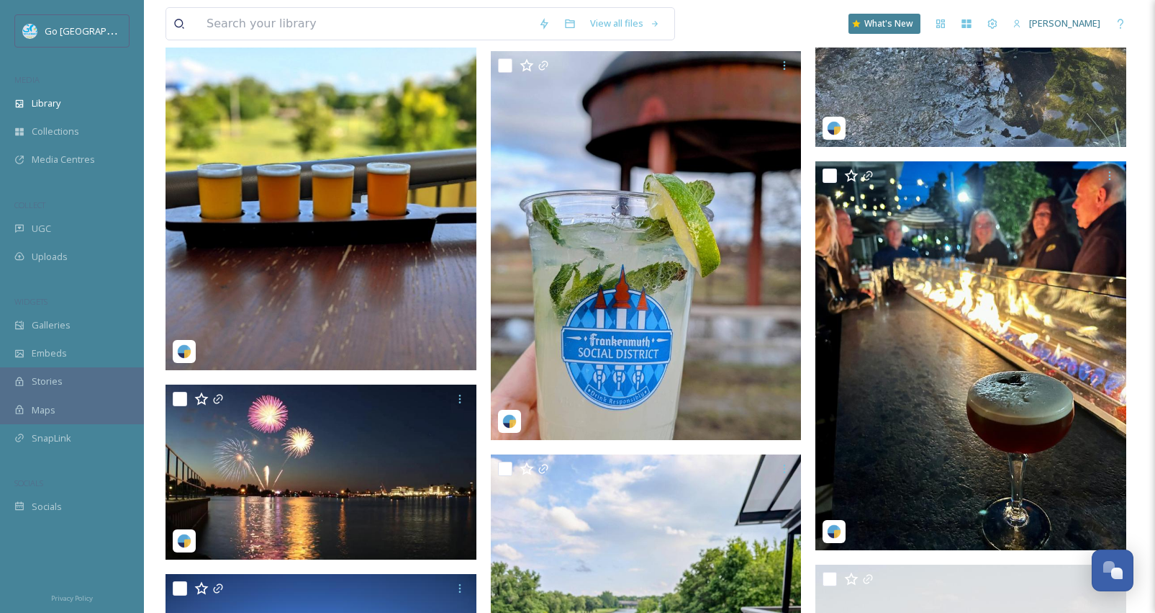
scroll to position [1334, 0]
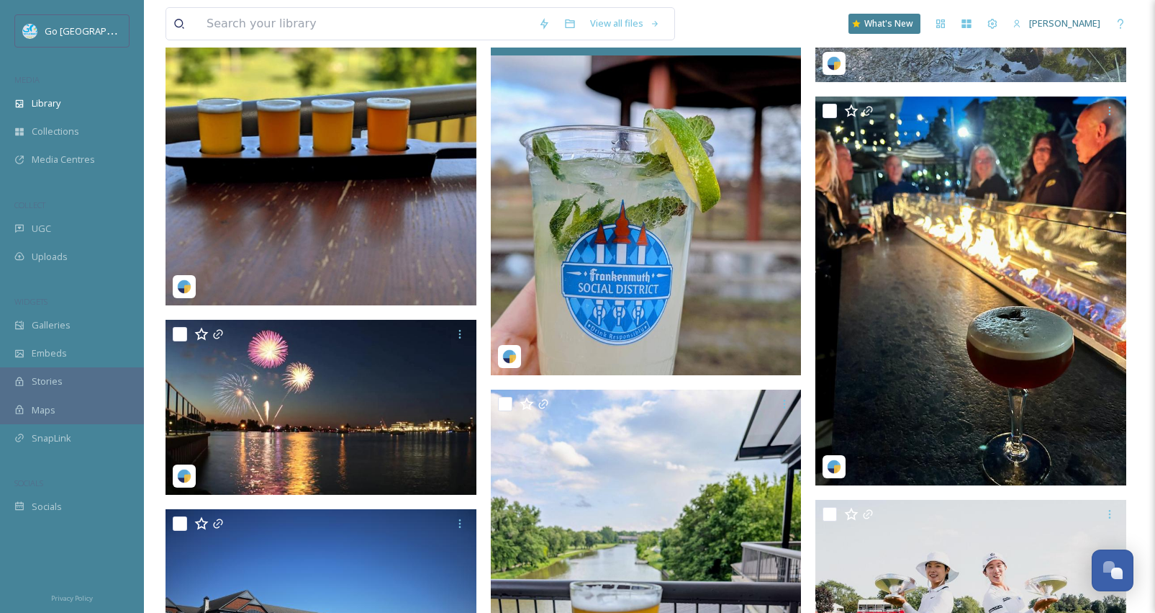
click at [621, 261] on img at bounding box center [646, 180] width 311 height 389
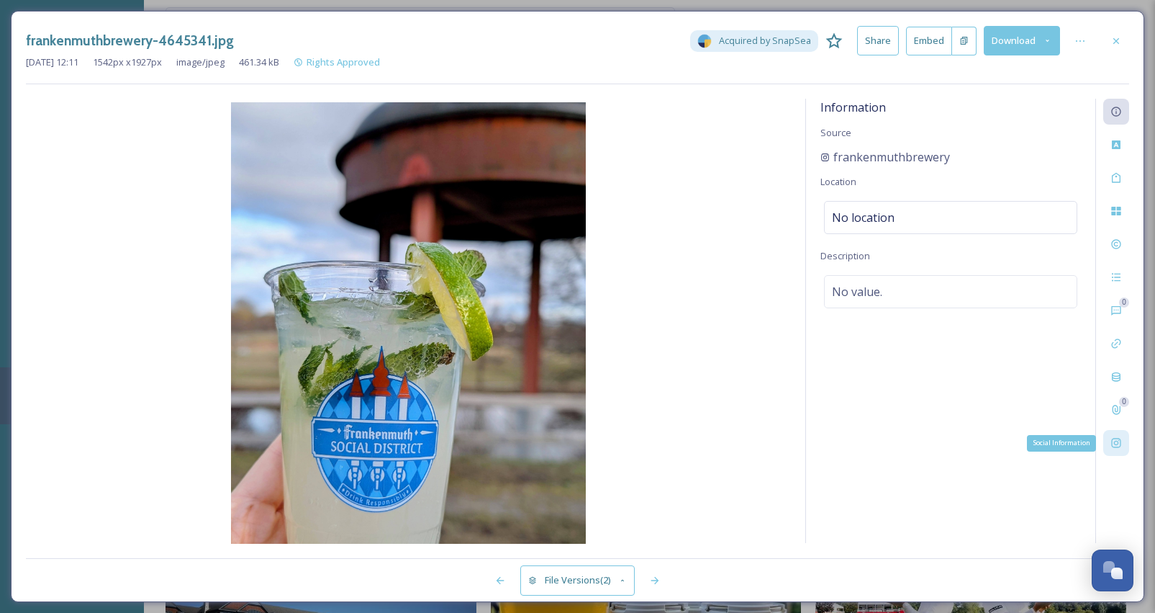
click at [1109, 443] on div "Social Information" at bounding box center [1116, 443] width 26 height 26
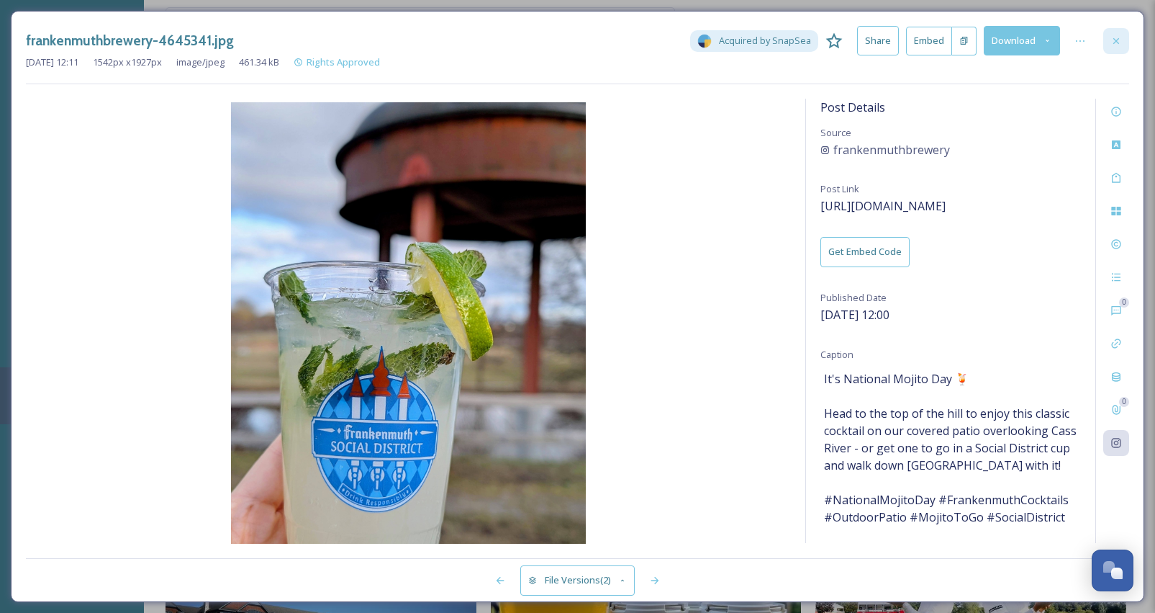
click at [1124, 43] on div at bounding box center [1116, 41] width 26 height 26
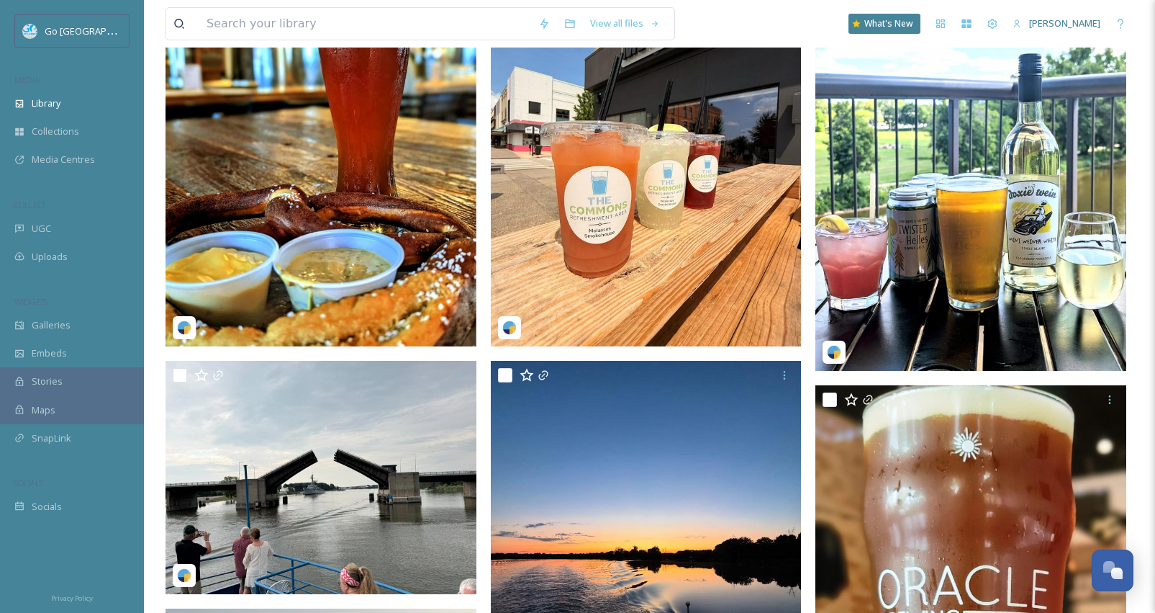
scroll to position [79, 0]
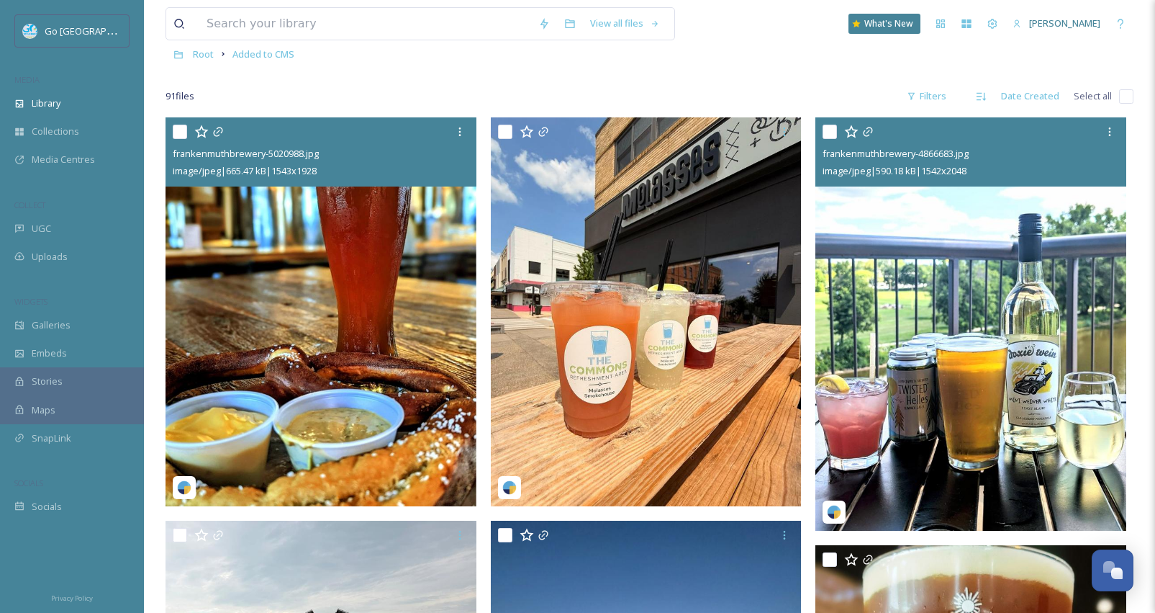
click at [894, 419] on img at bounding box center [971, 323] width 311 height 413
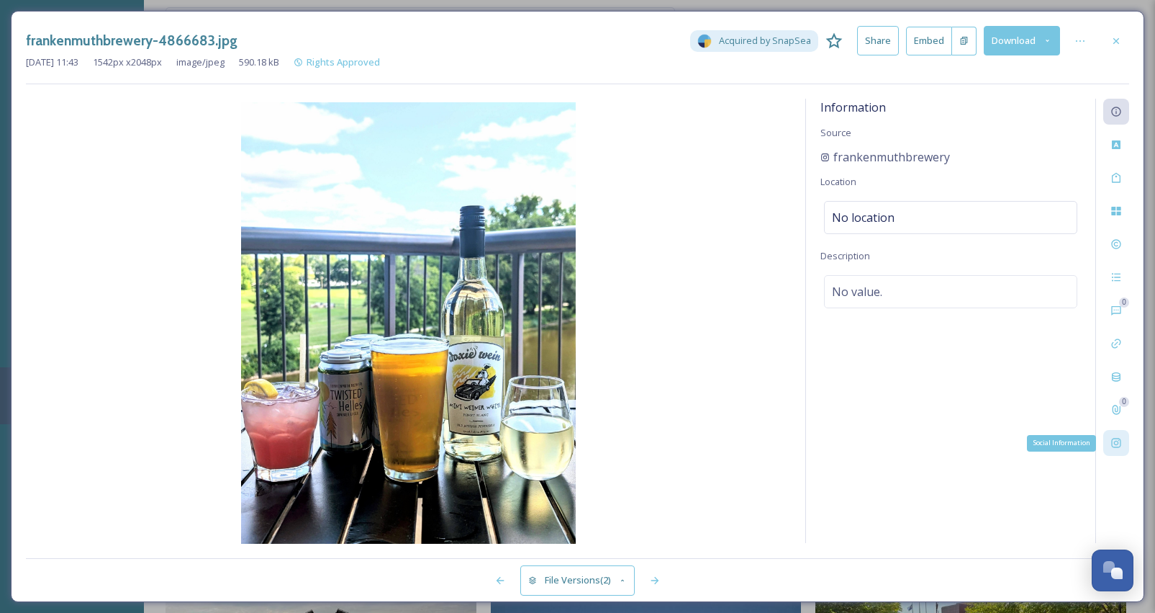
click at [1121, 439] on icon at bounding box center [1117, 443] width 12 height 12
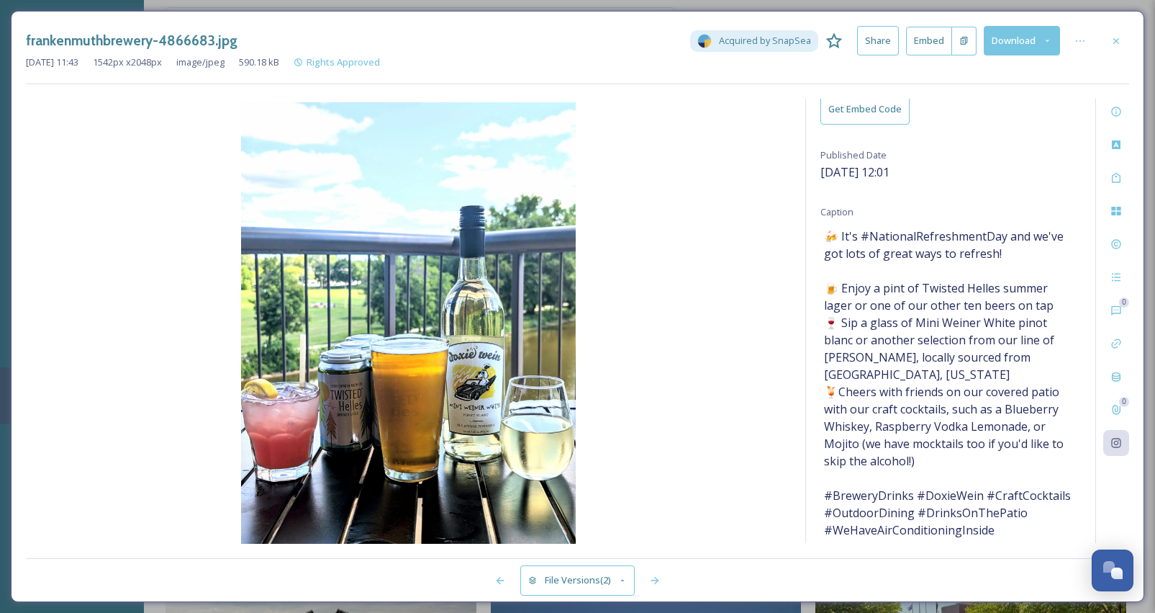
scroll to position [142, 0]
click at [1119, 34] on div at bounding box center [1116, 41] width 26 height 26
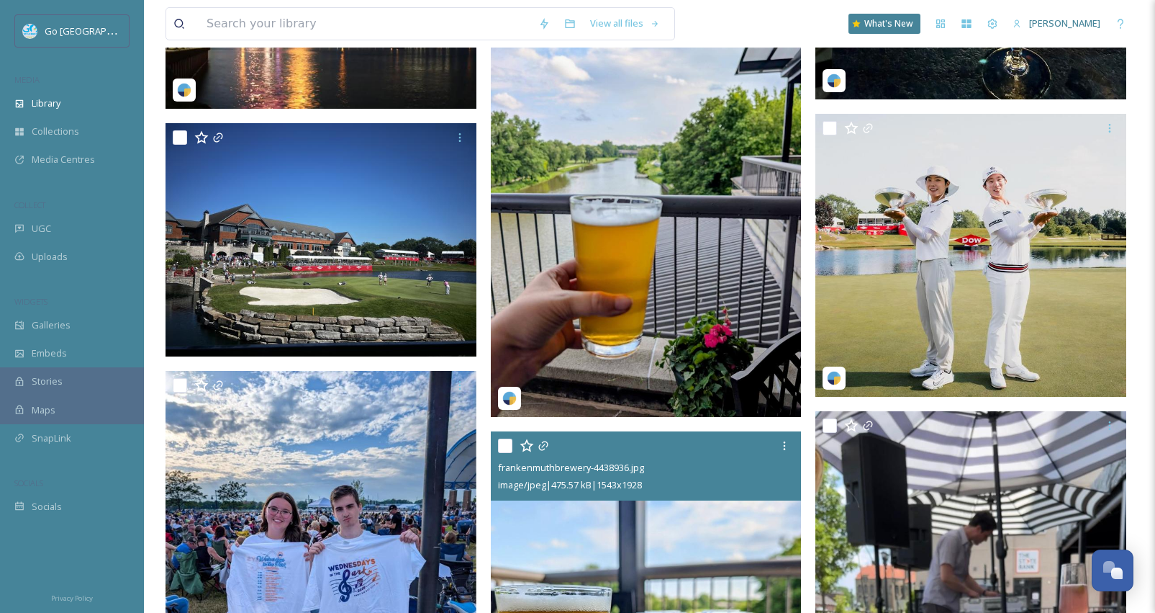
scroll to position [1709, 0]
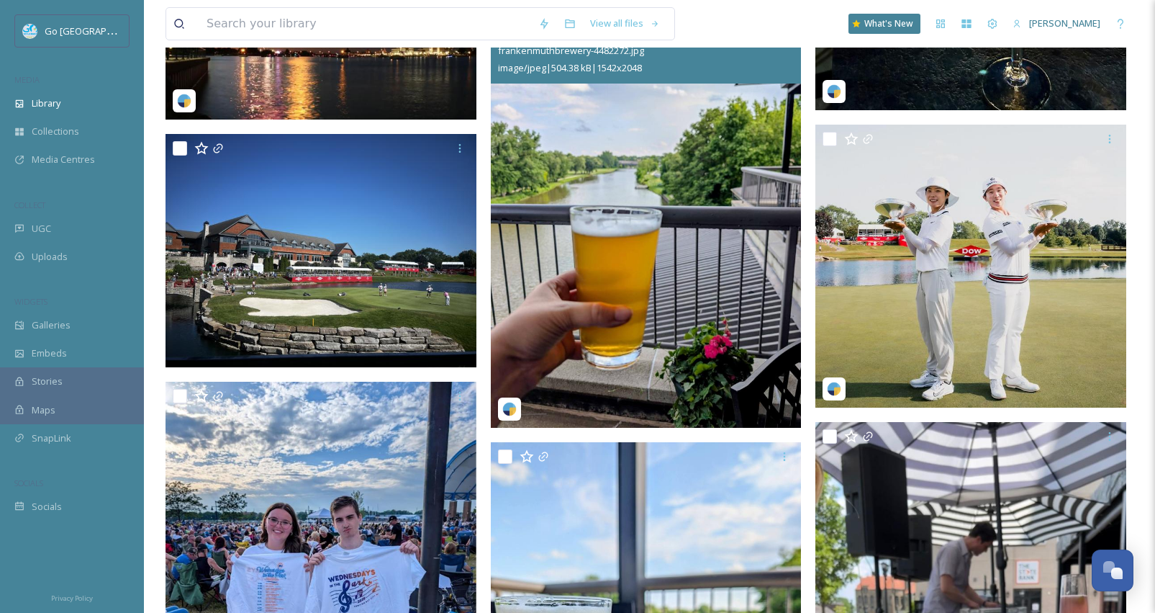
click at [649, 257] on img at bounding box center [646, 220] width 311 height 413
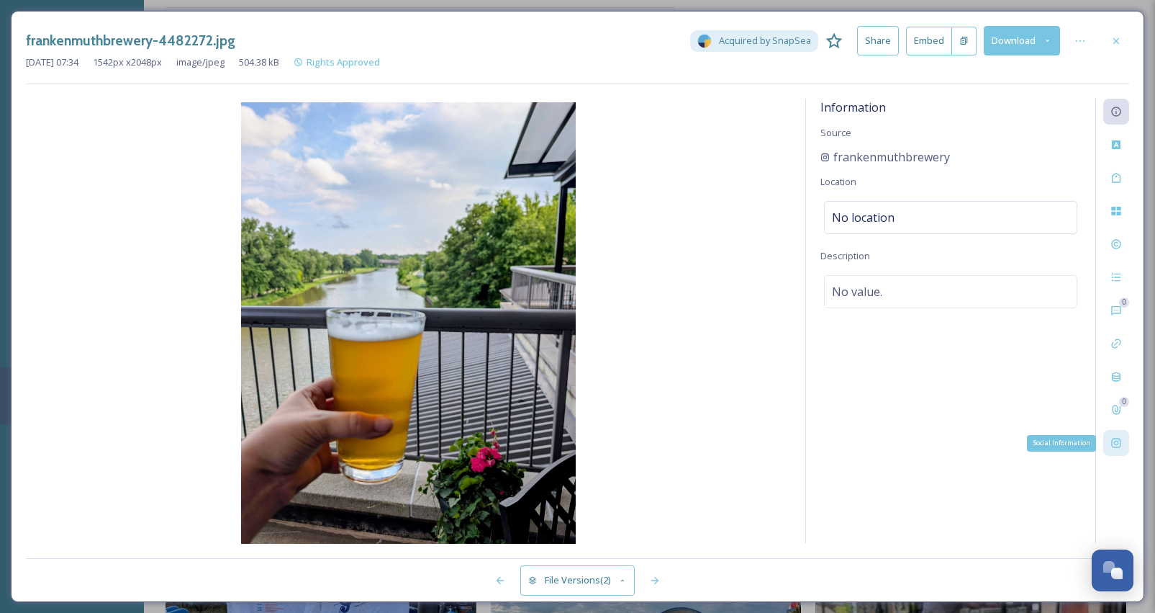
click at [1117, 447] on icon at bounding box center [1117, 443] width 12 height 12
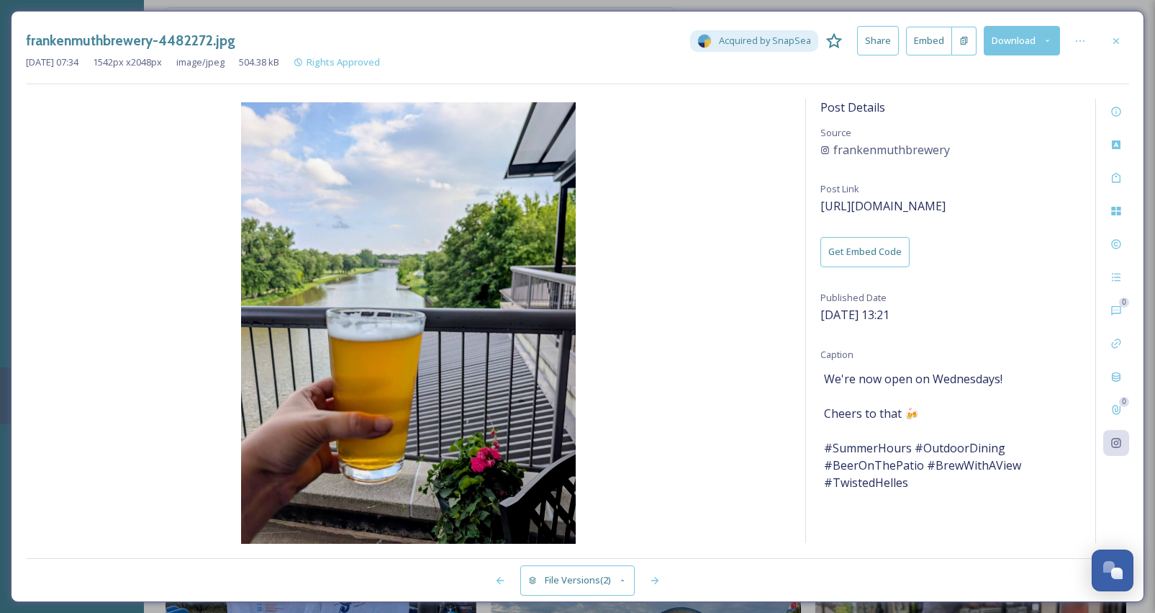
click at [1088, 184] on div "Post Details Source frankenmuthbrewery Post Link [URL][DOMAIN_NAME] Get Embed C…" at bounding box center [950, 321] width 289 height 444
click at [1116, 37] on icon at bounding box center [1117, 41] width 12 height 12
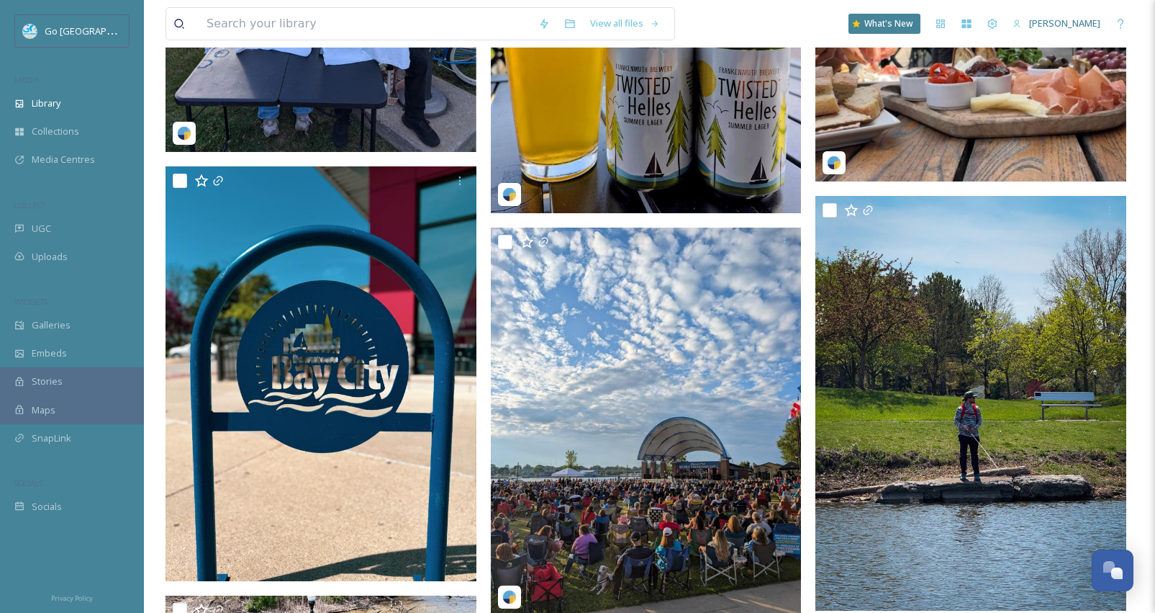
scroll to position [2211, 0]
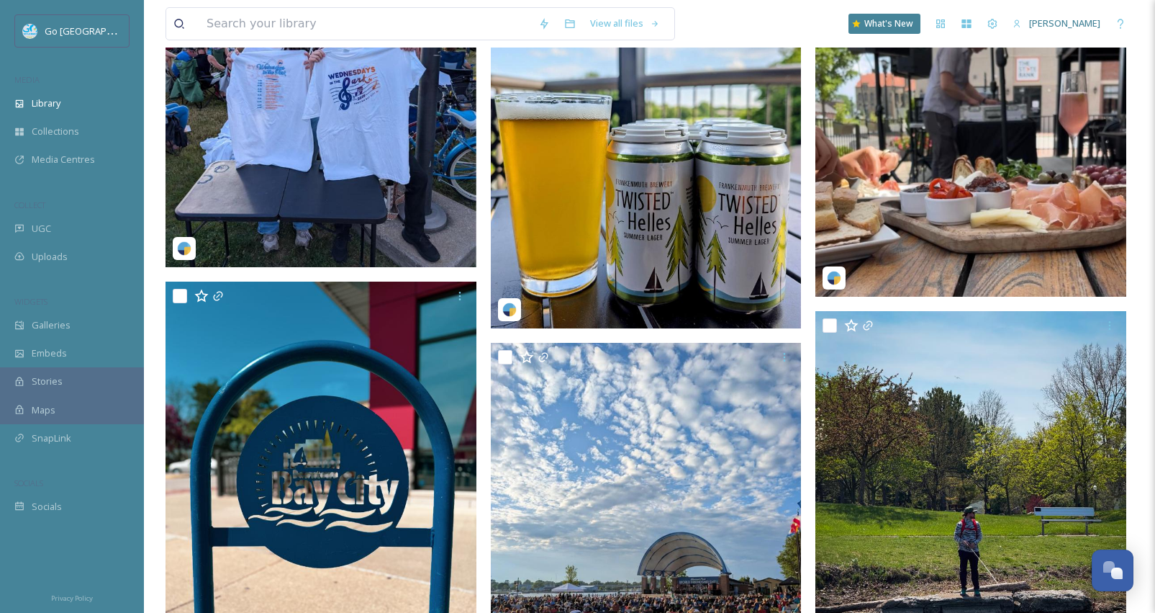
click at [708, 250] on img at bounding box center [646, 134] width 311 height 389
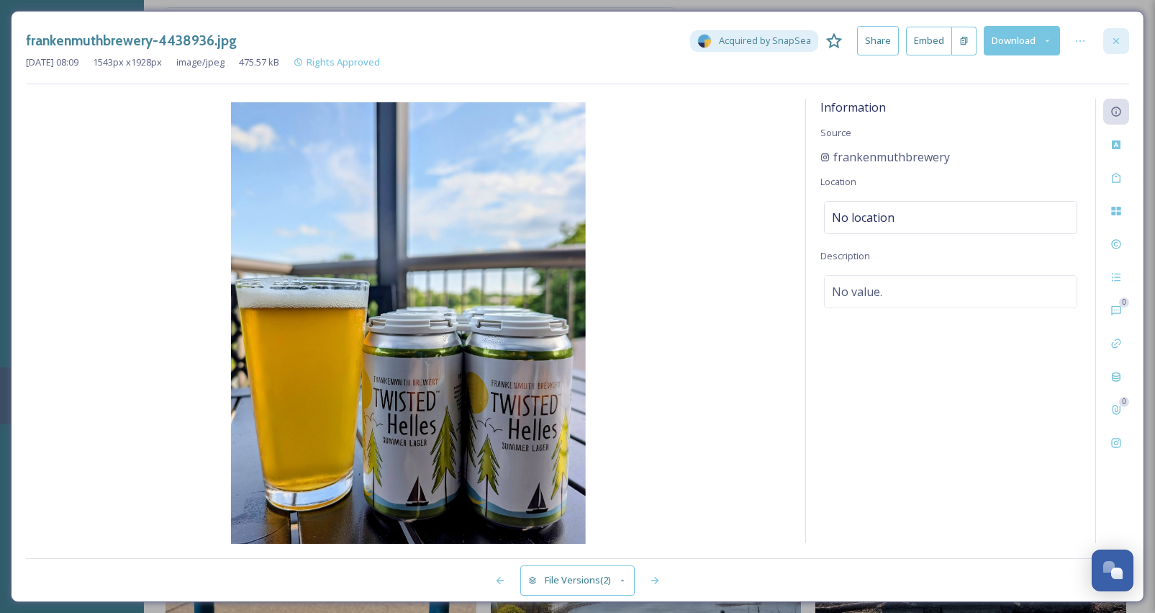
click at [1119, 37] on icon at bounding box center [1117, 41] width 12 height 12
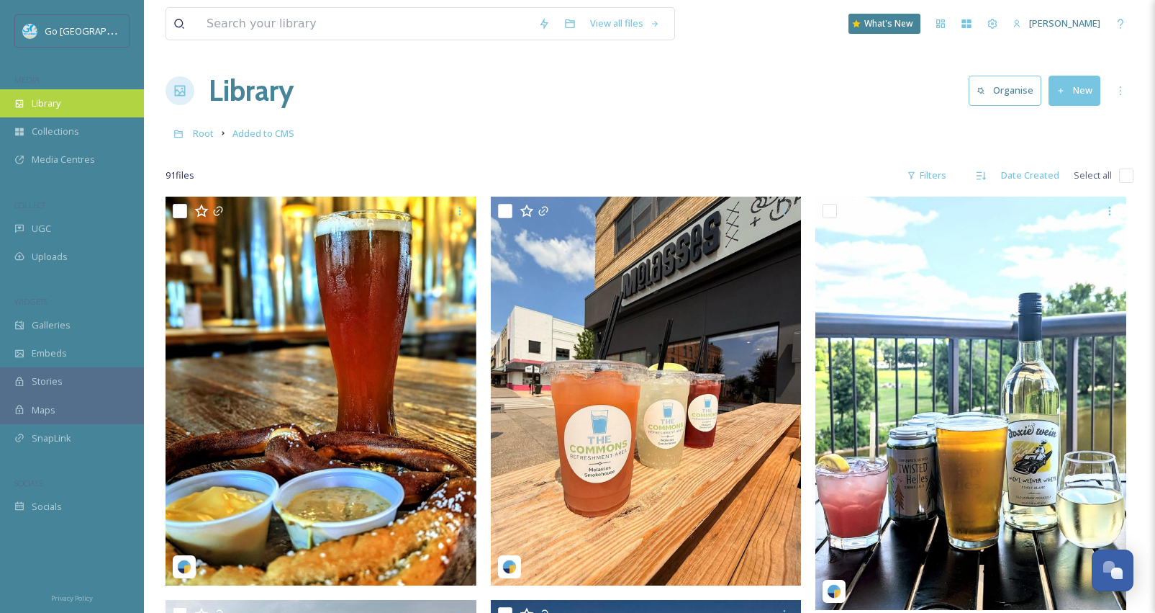
click at [81, 102] on div "Library" at bounding box center [72, 103] width 144 height 28
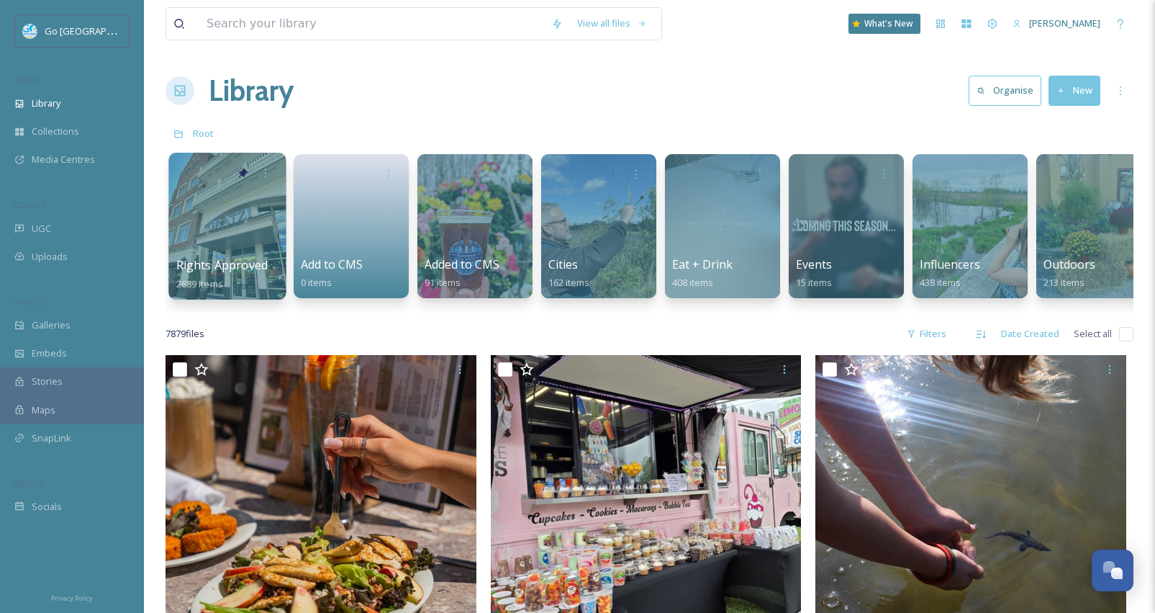
click at [228, 225] on div at bounding box center [226, 226] width 117 height 147
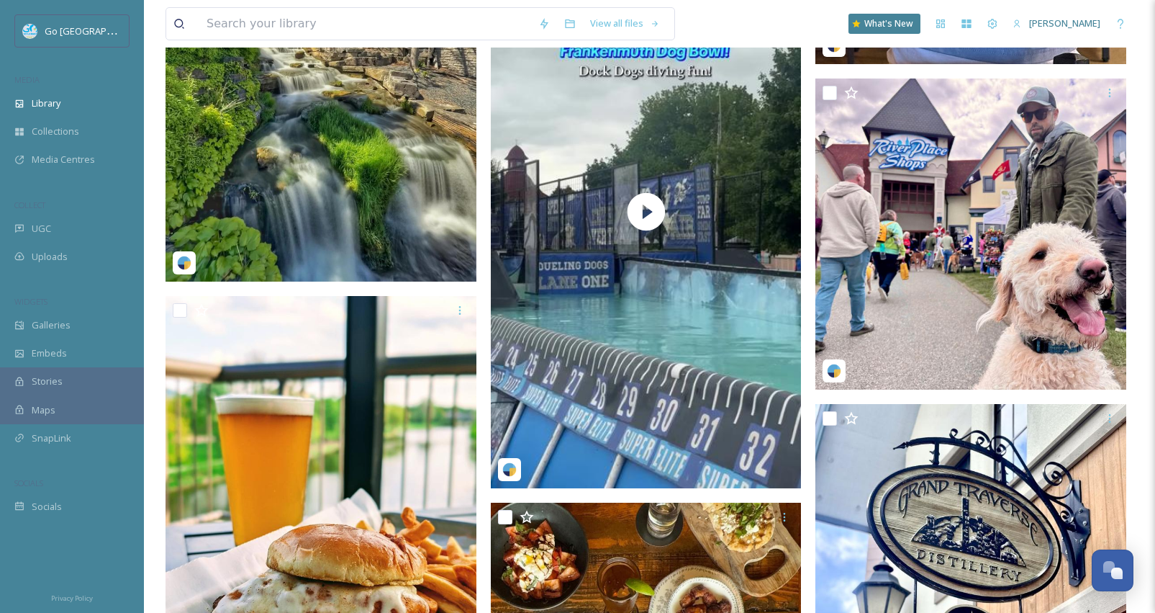
scroll to position [13727, 0]
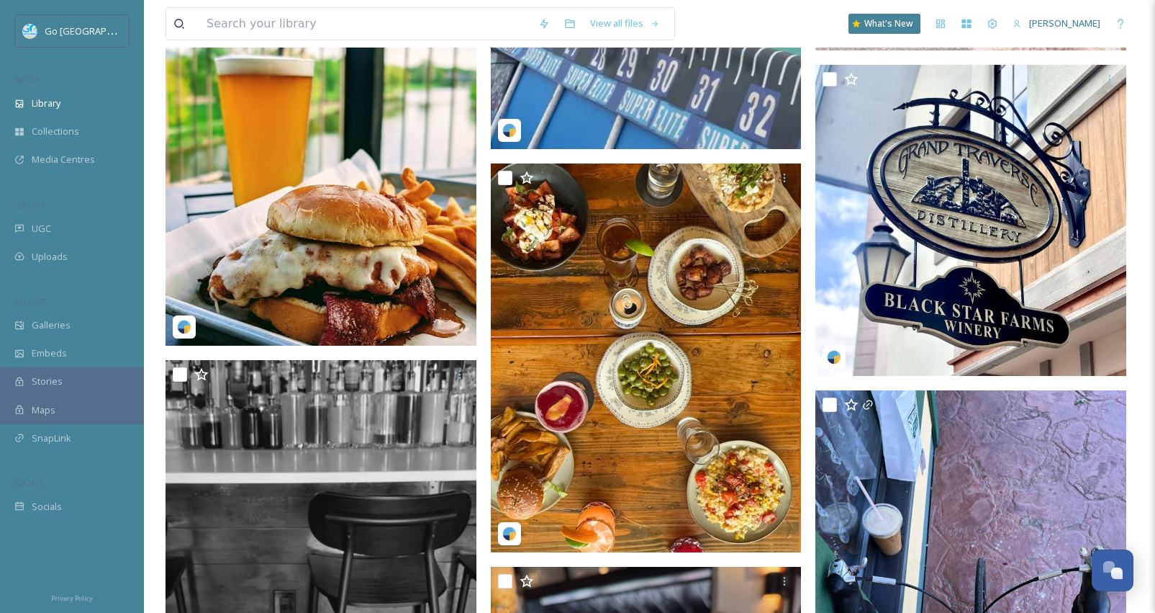
click at [384, 312] on img at bounding box center [321, 151] width 311 height 389
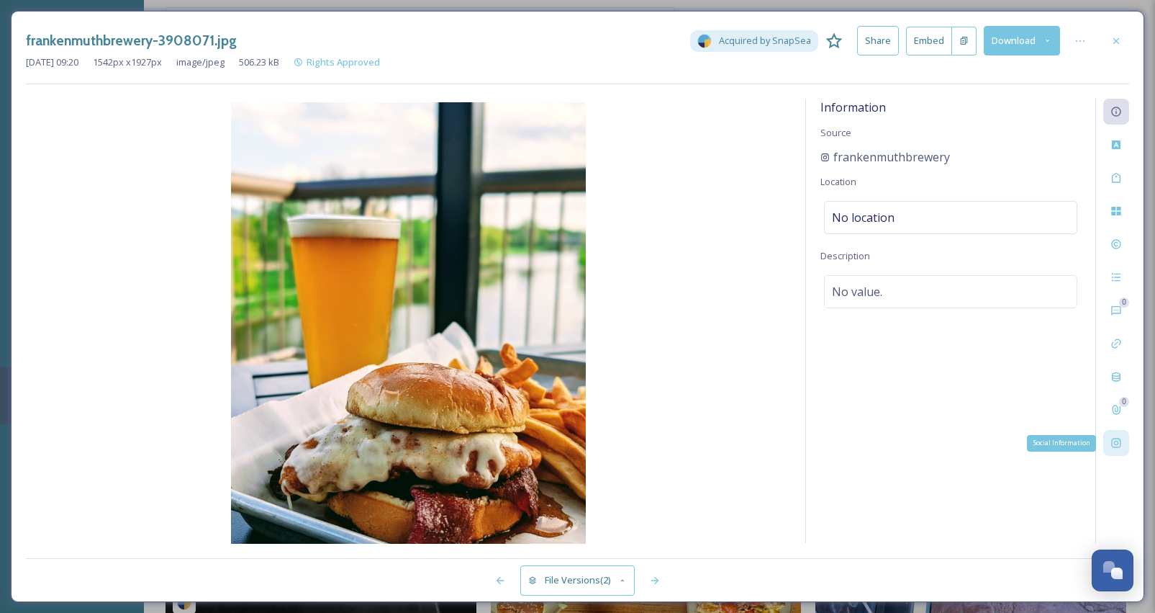
click at [1119, 438] on icon at bounding box center [1115, 442] width 9 height 9
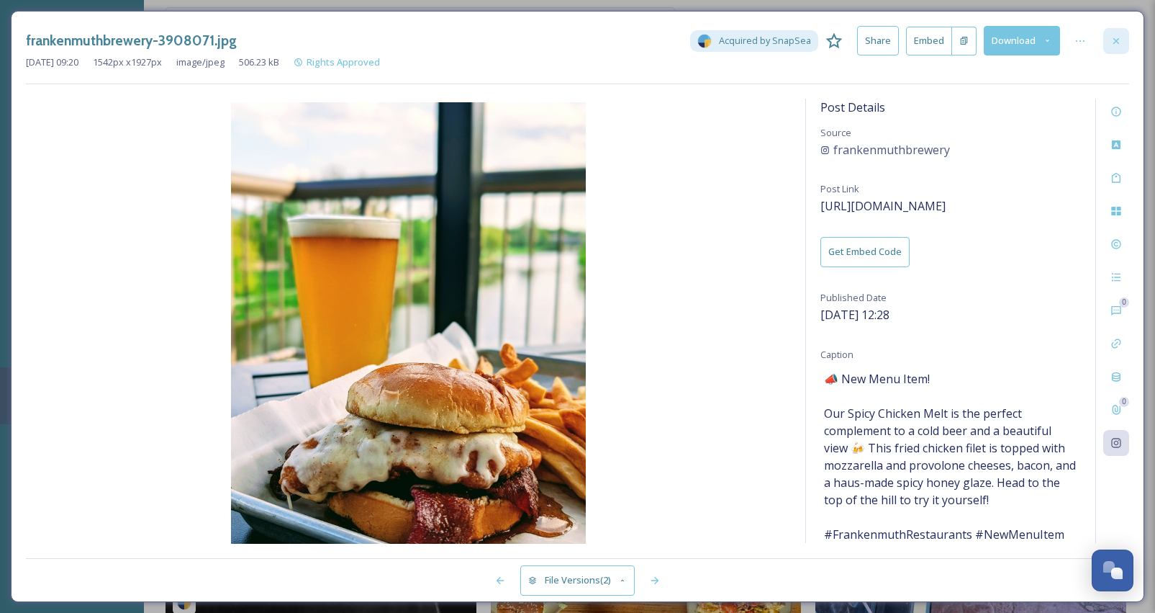
click at [1119, 39] on icon at bounding box center [1117, 41] width 12 height 12
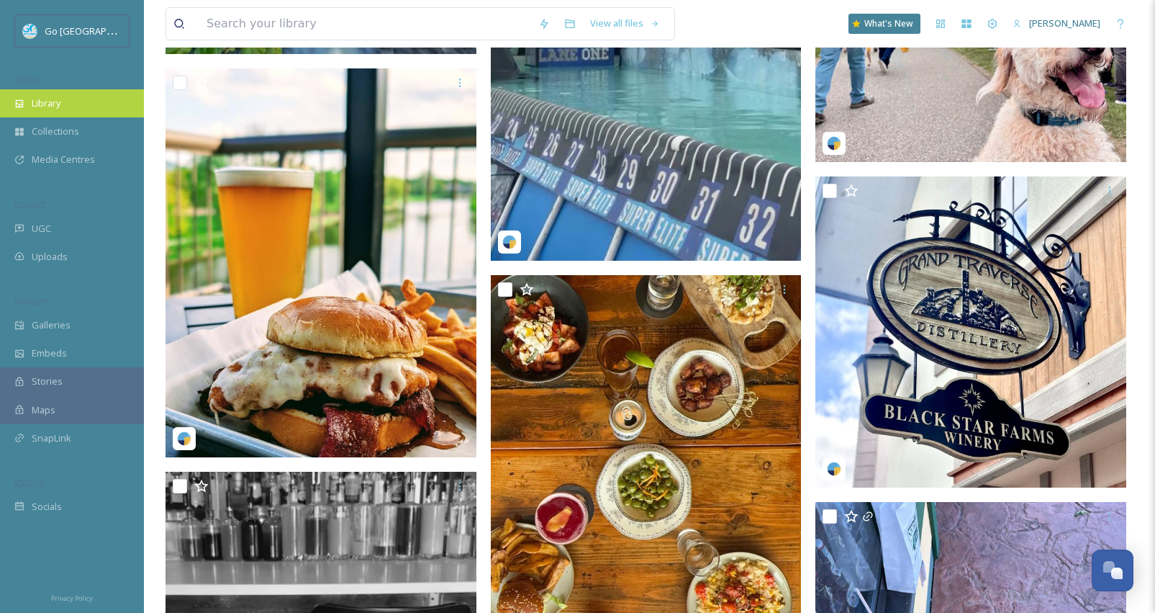
click at [48, 100] on span "Library" at bounding box center [46, 103] width 29 height 14
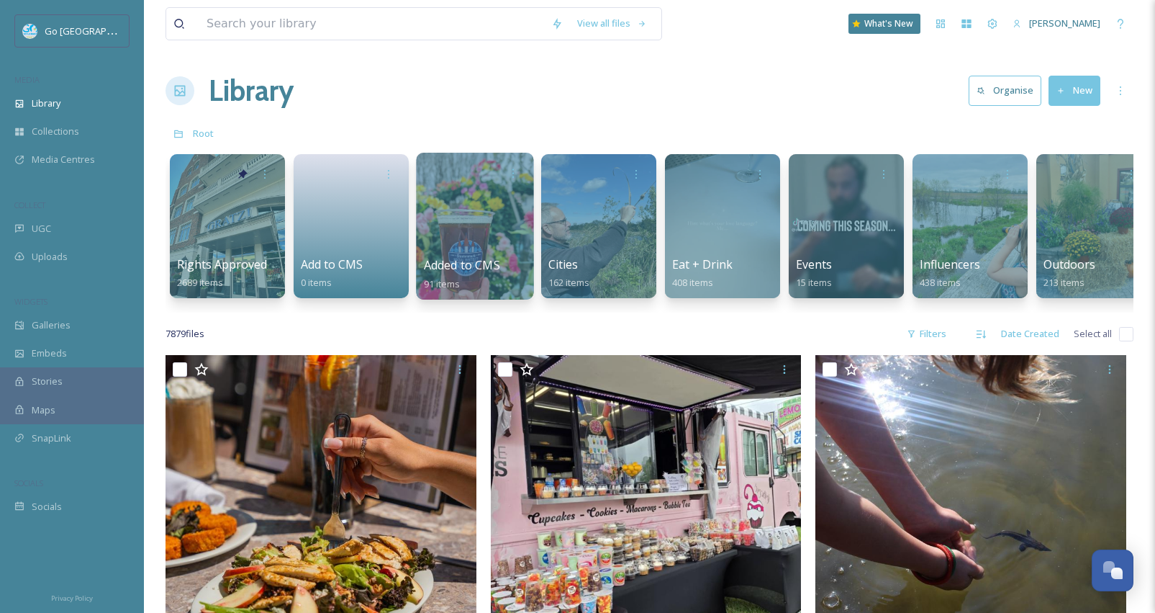
click at [443, 245] on div at bounding box center [474, 226] width 117 height 147
